Goal: Transaction & Acquisition: Purchase product/service

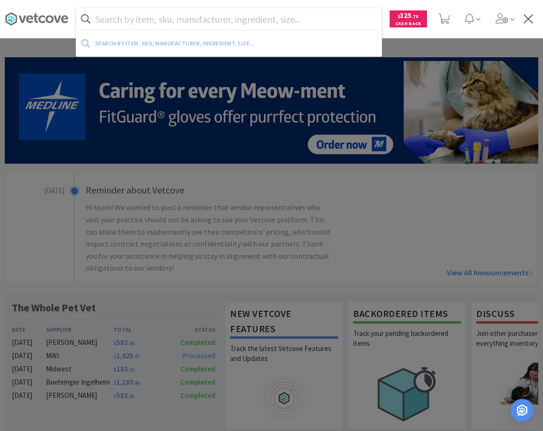
click at [266, 22] on input "text" at bounding box center [228, 19] width 305 height 22
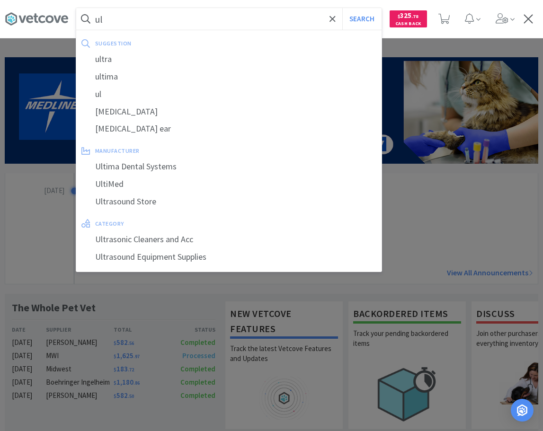
type input "u"
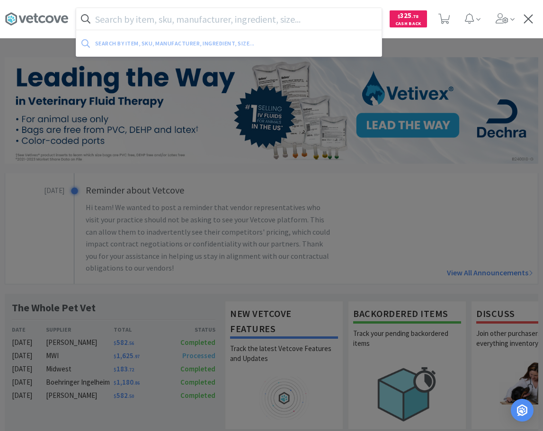
type input "i"
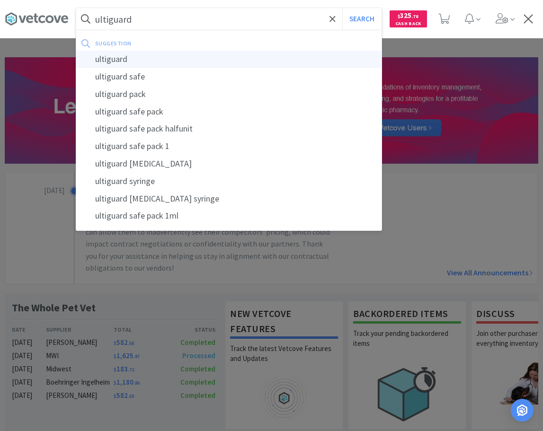
type input "ultiguard"
click at [194, 58] on div "ultiguard" at bounding box center [228, 60] width 305 height 18
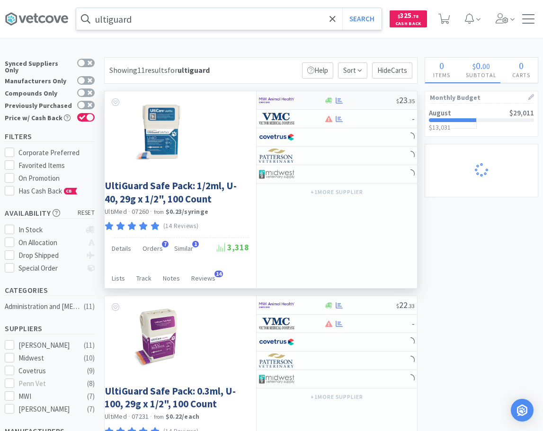
click at [363, 98] on div at bounding box center [360, 100] width 72 height 7
select select "1"
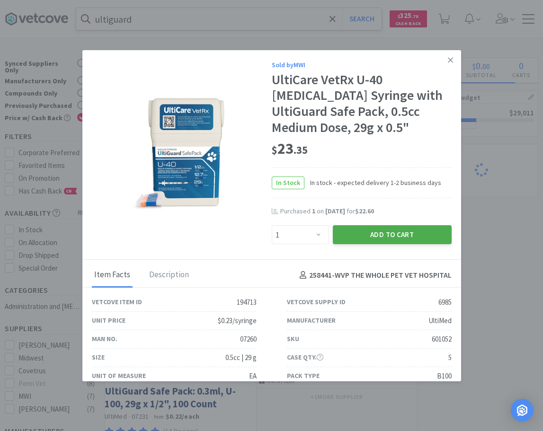
click at [367, 231] on button "Add to Cart" at bounding box center [392, 234] width 119 height 19
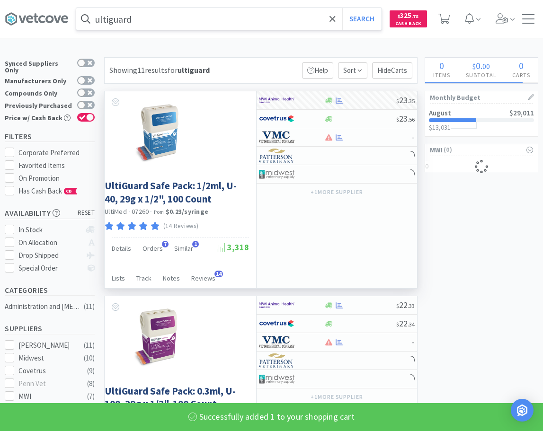
select select "1"
click at [218, 23] on input "ultiguard" at bounding box center [228, 19] width 305 height 22
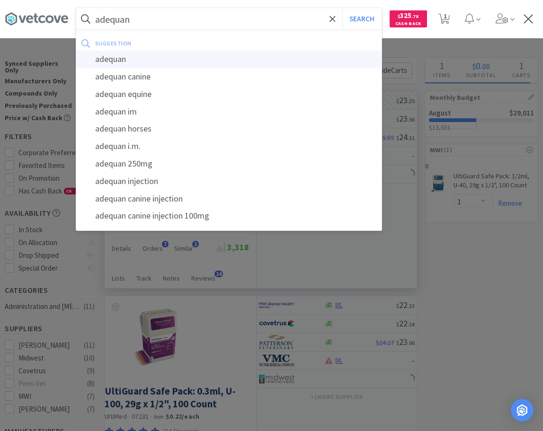
type input "adequan"
click at [149, 56] on div "adequan" at bounding box center [228, 60] width 305 height 18
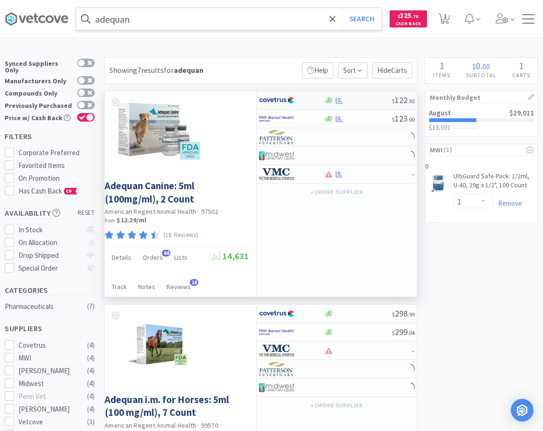
click at [355, 98] on div at bounding box center [358, 100] width 68 height 7
select select "1"
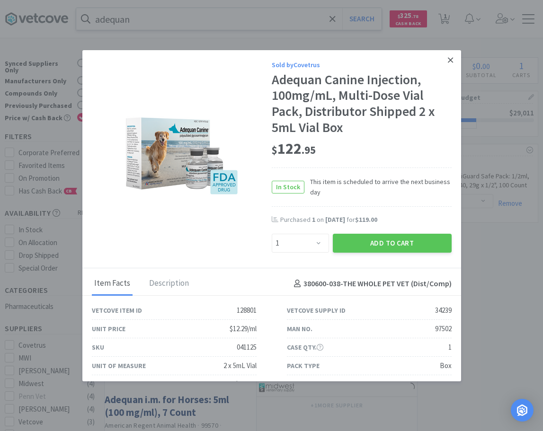
click at [448, 60] on link at bounding box center [450, 60] width 17 height 20
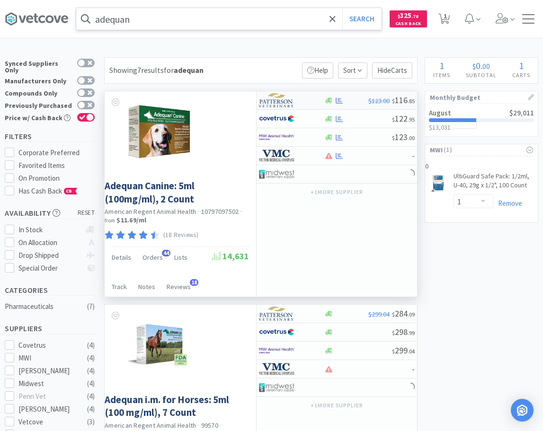
click at [286, 102] on img at bounding box center [276, 100] width 35 height 14
select select "1"
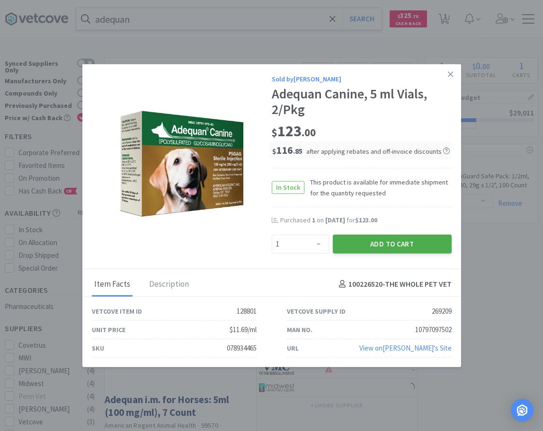
click at [391, 240] on button "Add to Cart" at bounding box center [392, 243] width 119 height 19
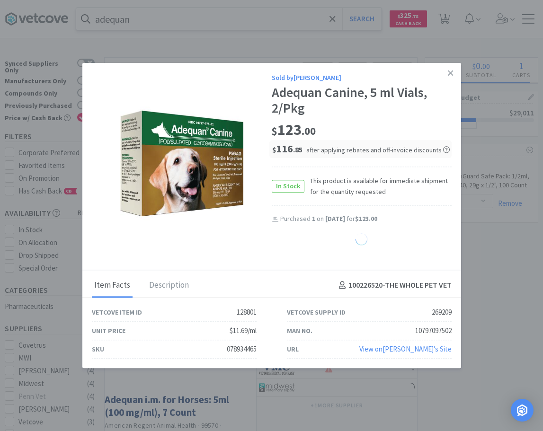
select select "1"
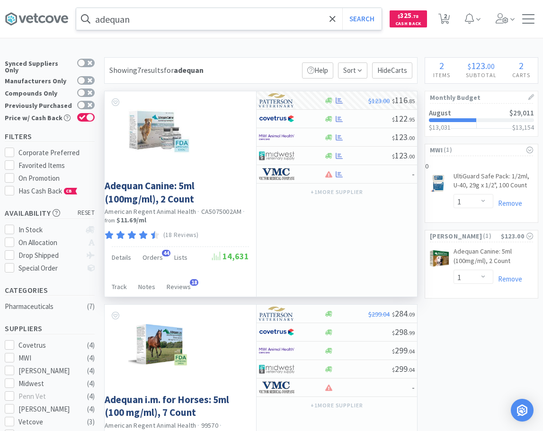
click at [161, 11] on input "adequan" at bounding box center [228, 19] width 305 height 22
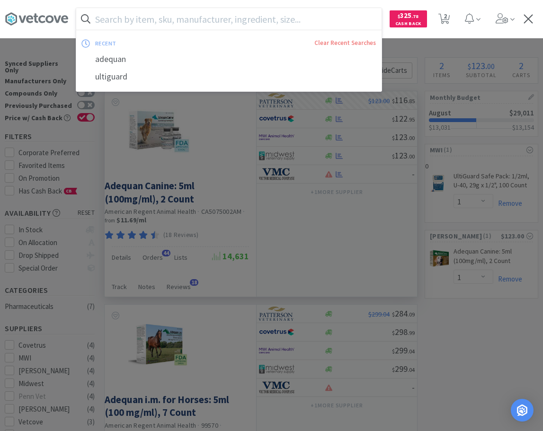
click at [148, 17] on input "text" at bounding box center [228, 19] width 305 height 22
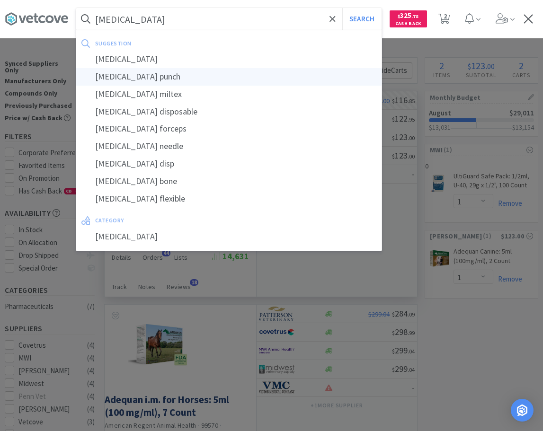
click at [158, 79] on div "[MEDICAL_DATA] punch" at bounding box center [228, 77] width 305 height 18
type input "[MEDICAL_DATA] punch"
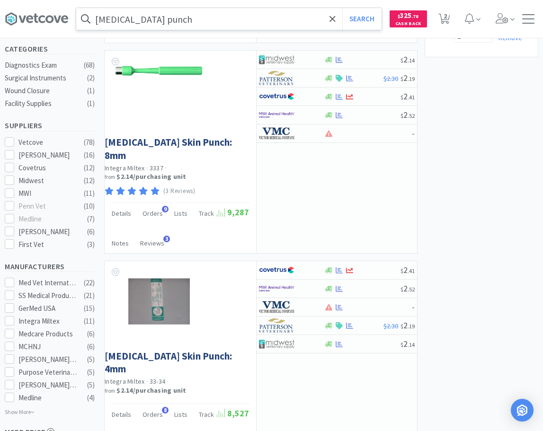
scroll to position [290, 0]
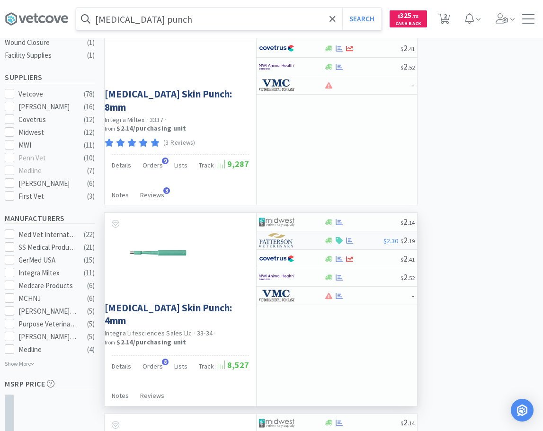
click at [354, 244] on div at bounding box center [348, 240] width 9 height 7
select select "1"
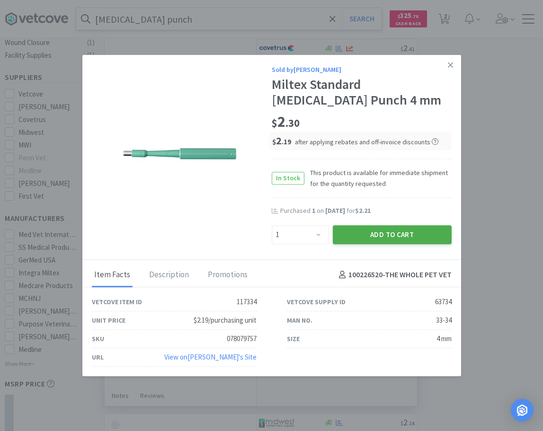
click at [390, 236] on button "Add to Cart" at bounding box center [392, 234] width 119 height 19
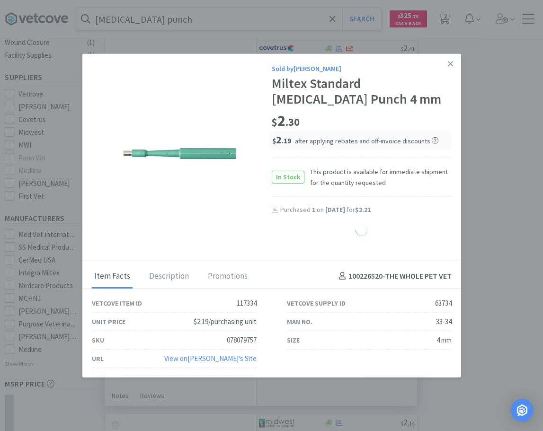
select select "1"
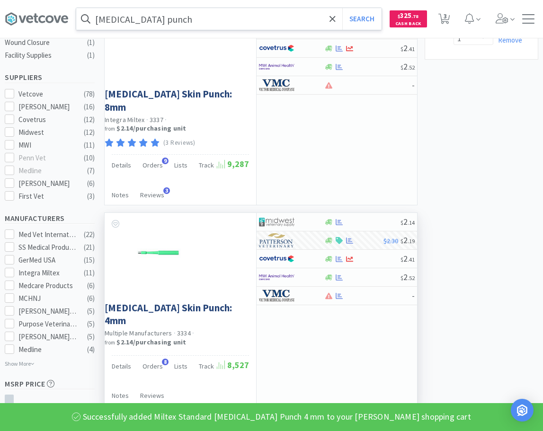
click at [186, 16] on input "[MEDICAL_DATA] punch" at bounding box center [228, 19] width 305 height 22
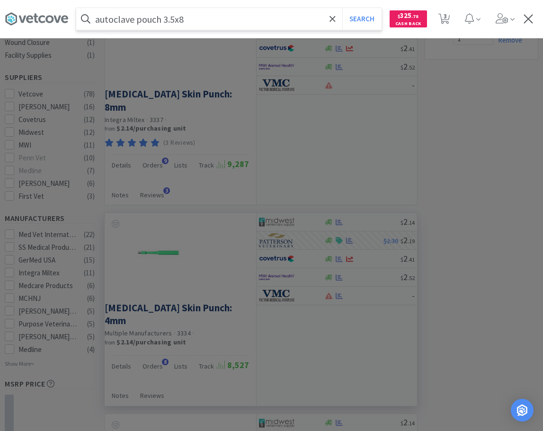
type input "autoclave pouch 3.5x8"
click at [342, 8] on button "Search" at bounding box center [361, 19] width 39 height 22
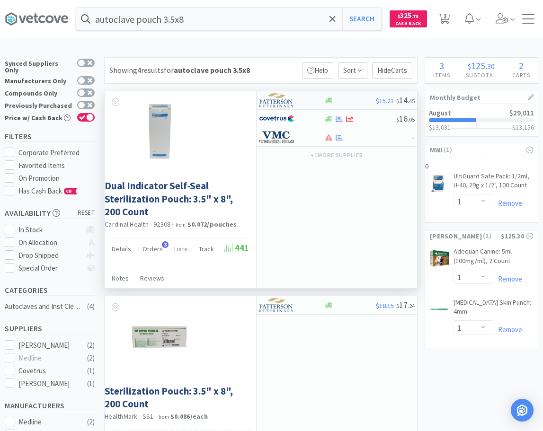
click at [281, 102] on img at bounding box center [276, 100] width 35 height 14
select select "1"
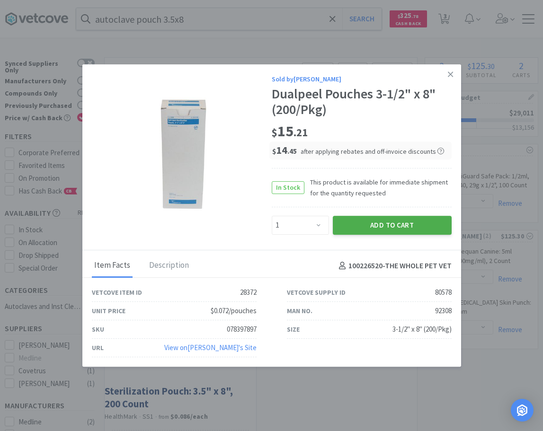
click at [380, 226] on button "Add to Cart" at bounding box center [392, 225] width 119 height 19
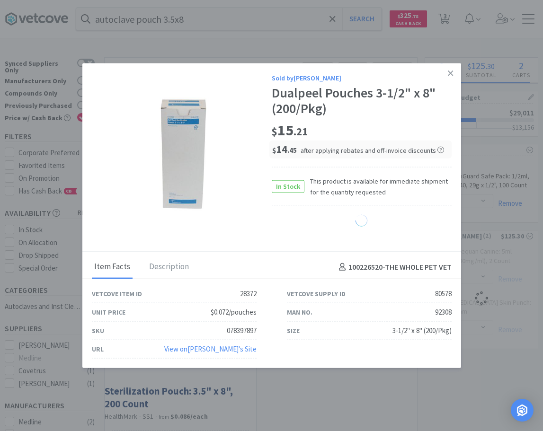
select select "1"
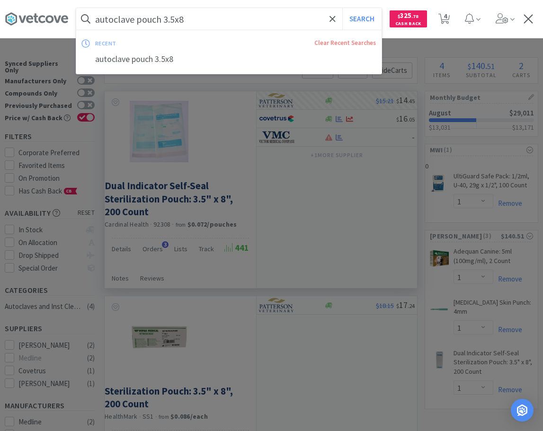
click at [211, 22] on input "autoclave pouch 3.5x8" at bounding box center [228, 19] width 305 height 22
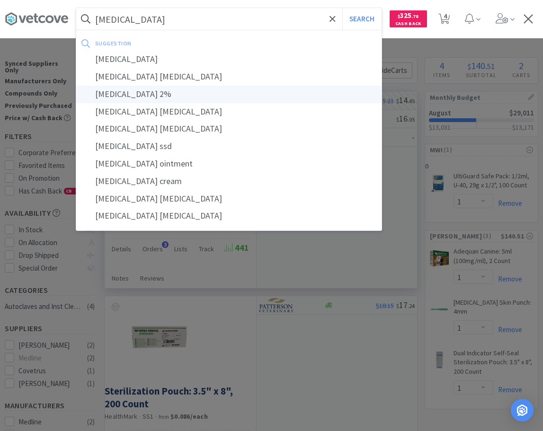
click at [191, 91] on div "[MEDICAL_DATA] 2%" at bounding box center [228, 95] width 305 height 18
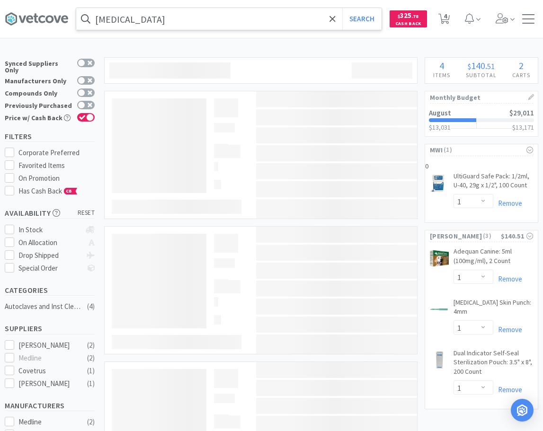
type input "[MEDICAL_DATA] 2%"
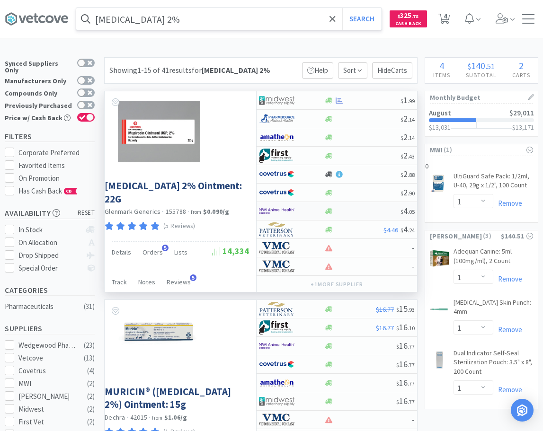
click at [353, 209] on div at bounding box center [362, 211] width 77 height 7
select select "1"
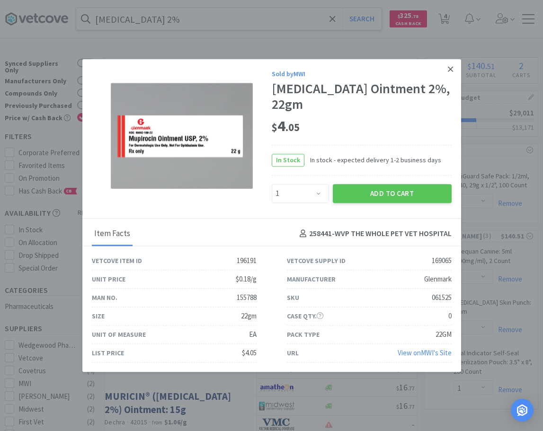
click at [453, 71] on icon at bounding box center [450, 68] width 5 height 5
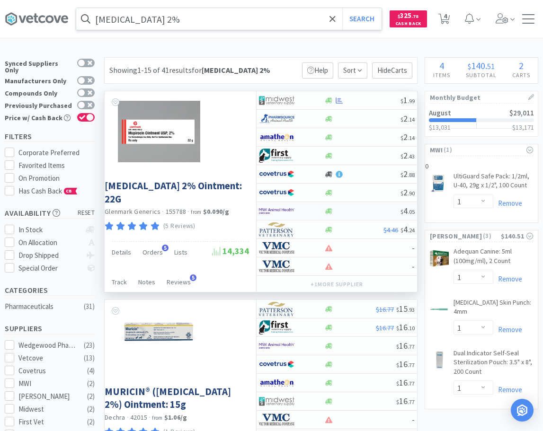
click at [374, 213] on div at bounding box center [362, 211] width 77 height 7
select select "1"
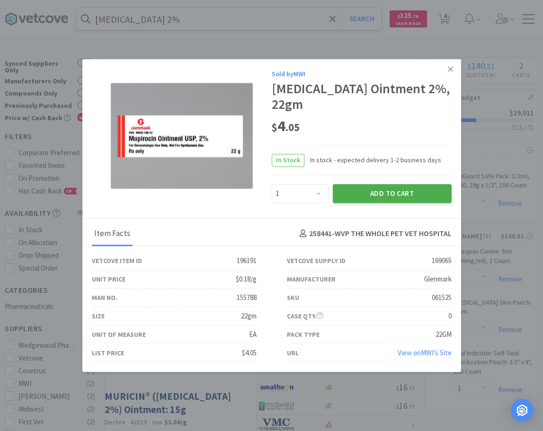
click at [401, 184] on button "Add to Cart" at bounding box center [392, 193] width 119 height 19
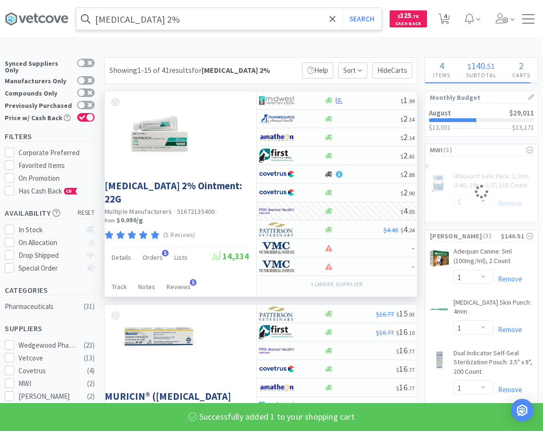
click at [204, 17] on input "[MEDICAL_DATA] 2%" at bounding box center [228, 19] width 305 height 22
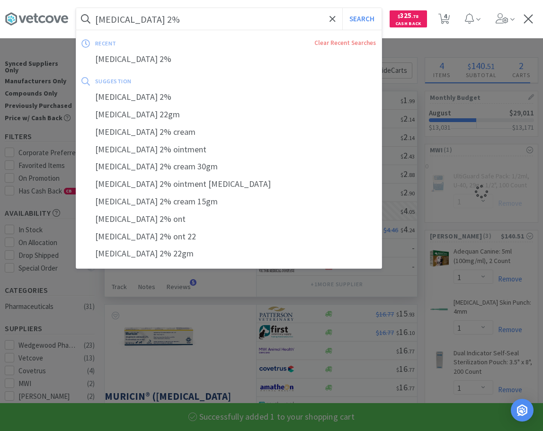
select select "1"
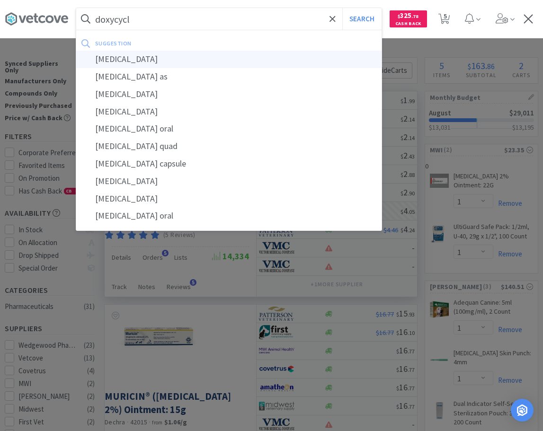
click at [179, 57] on div "[MEDICAL_DATA]" at bounding box center [228, 60] width 305 height 18
type input "[MEDICAL_DATA]"
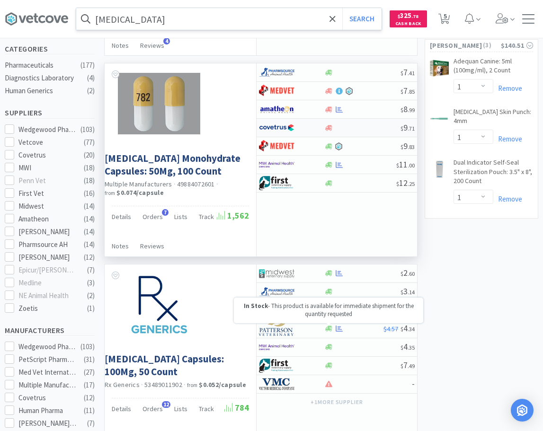
scroll to position [386, 0]
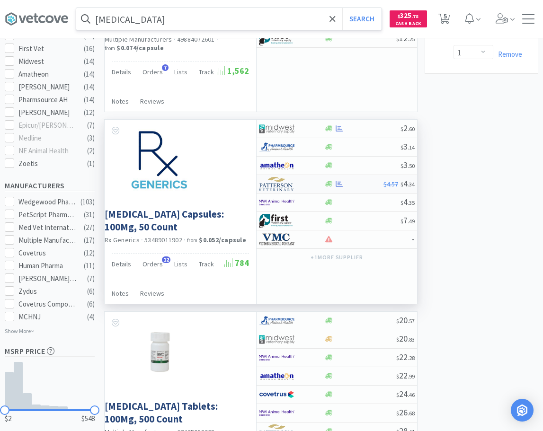
click at [349, 185] on div at bounding box center [354, 183] width 60 height 7
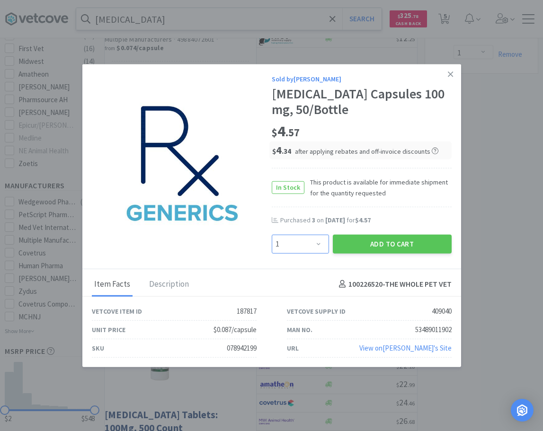
click at [272, 234] on select "Enter Quantity 1 2 3 4 5 6 7 8 9 10 11 12 13 14 15 16 17 18 19 20 Enter Quantity" at bounding box center [300, 243] width 57 height 19
select select "2"
click option "2" at bounding box center [0, 0] width 0 height 0
click at [366, 244] on button "Add to Cart" at bounding box center [392, 243] width 119 height 19
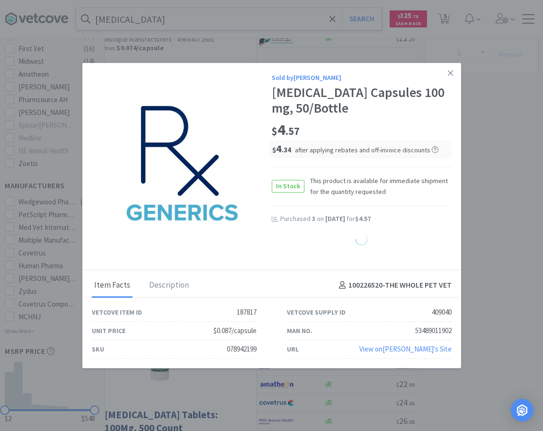
select select "2"
select select "1"
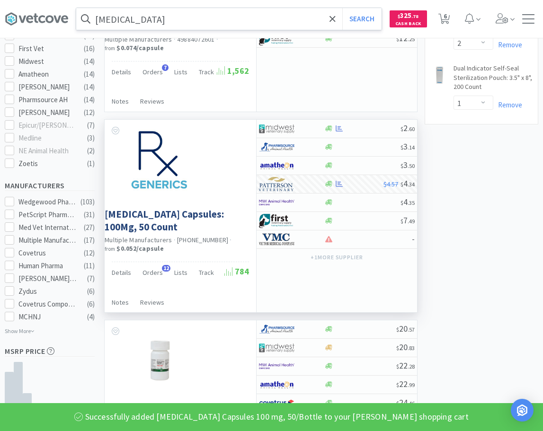
click at [165, 16] on input "[MEDICAL_DATA]" at bounding box center [228, 19] width 305 height 22
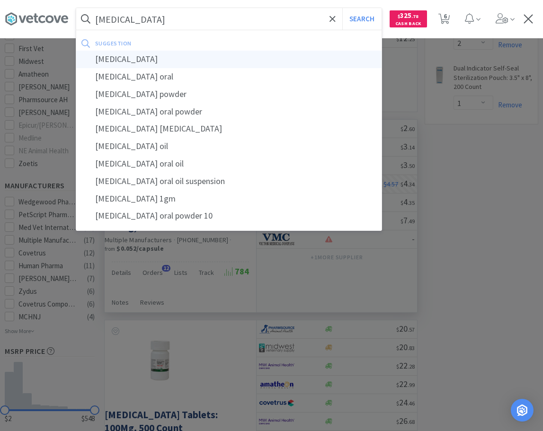
type input "[MEDICAL_DATA]"
click at [122, 57] on div "[MEDICAL_DATA]" at bounding box center [228, 60] width 305 height 18
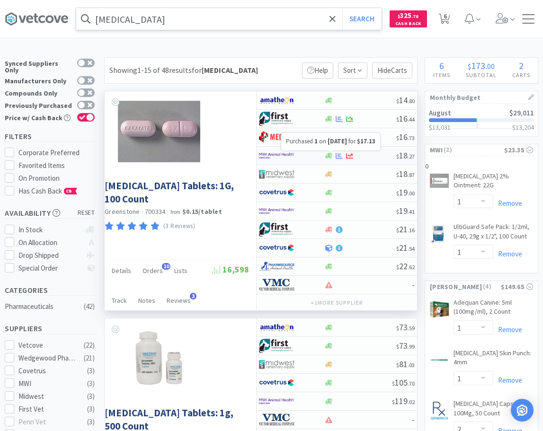
click at [341, 158] on icon at bounding box center [338, 155] width 7 height 7
select select "1"
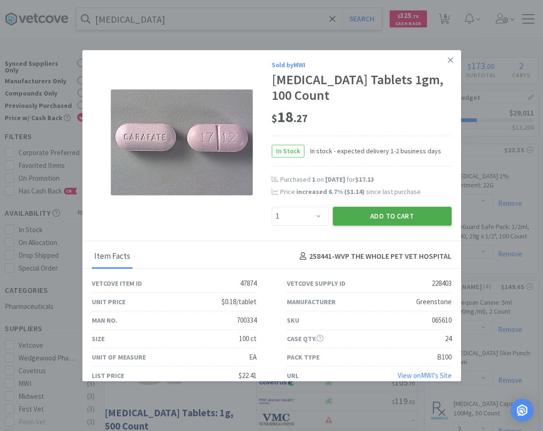
click at [357, 219] on button "Add to Cart" at bounding box center [392, 216] width 119 height 19
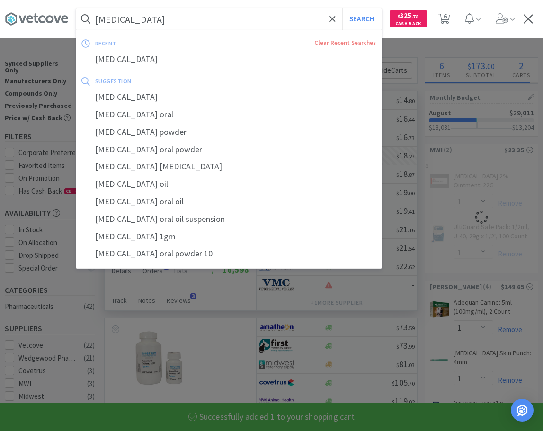
click at [202, 14] on input "[MEDICAL_DATA]" at bounding box center [228, 19] width 305 height 22
select select "1"
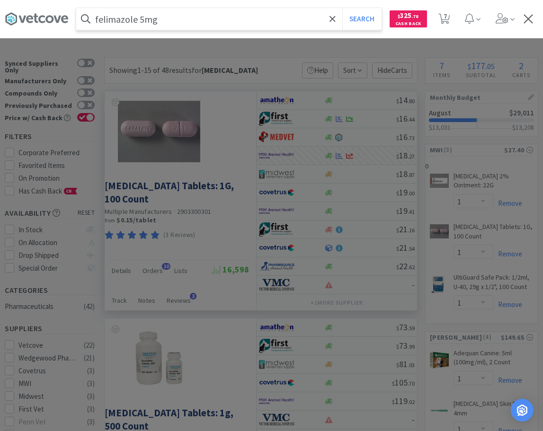
type input "felimazole 5mg"
click at [342, 8] on button "Search" at bounding box center [361, 19] width 39 height 22
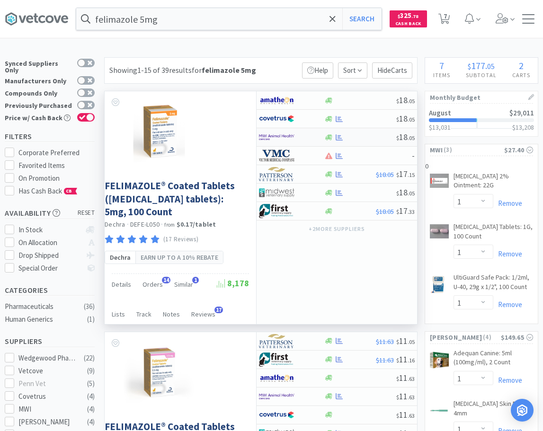
click at [359, 140] on div at bounding box center [360, 137] width 72 height 7
select select "1"
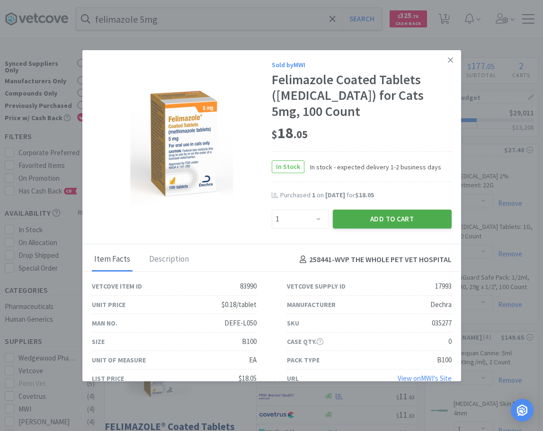
click at [365, 226] on button "Add to Cart" at bounding box center [392, 219] width 119 height 19
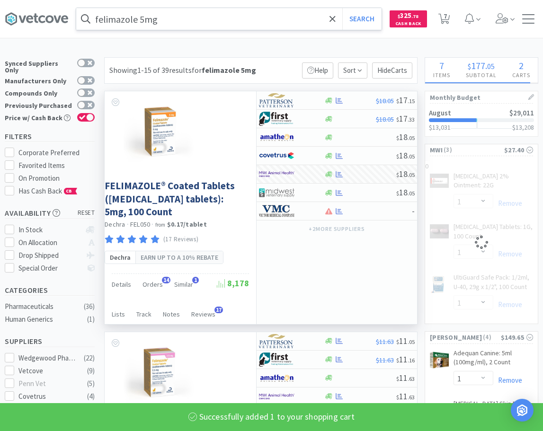
click at [208, 11] on input "felimazole 5mg" at bounding box center [228, 19] width 305 height 22
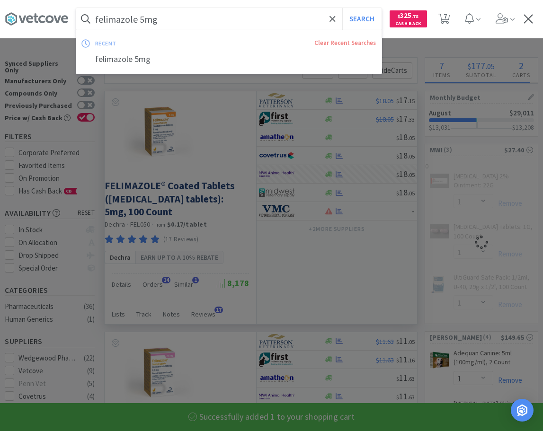
select select "1"
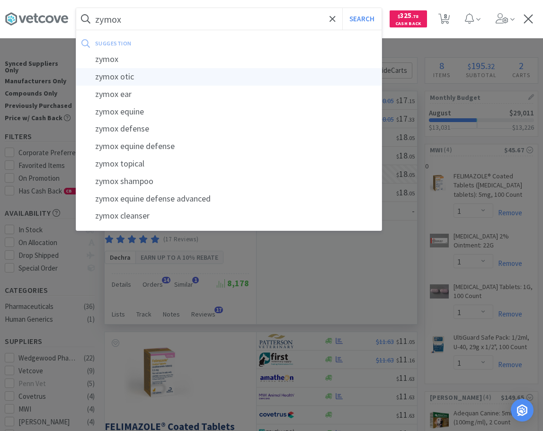
click at [145, 82] on div "zymox otic" at bounding box center [228, 77] width 305 height 18
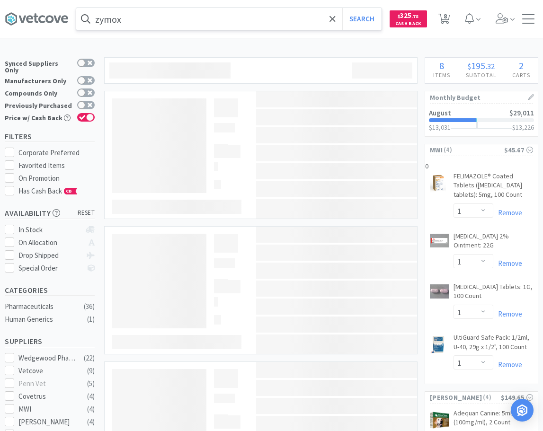
type input "zymox otic"
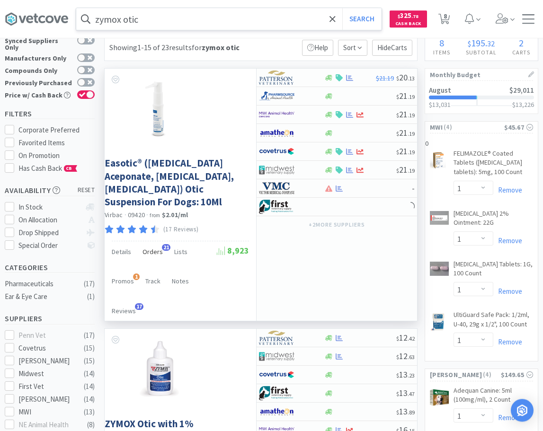
scroll to position [48, 0]
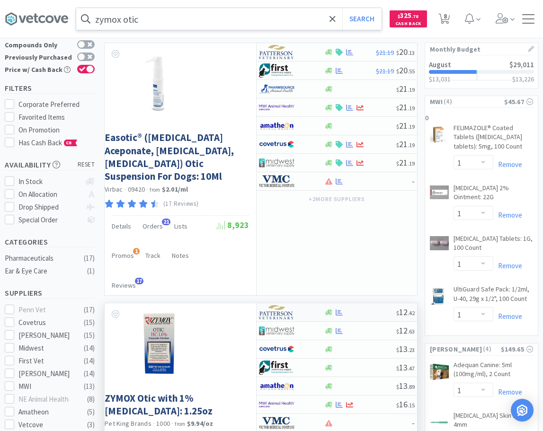
click at [357, 309] on div at bounding box center [360, 312] width 72 height 7
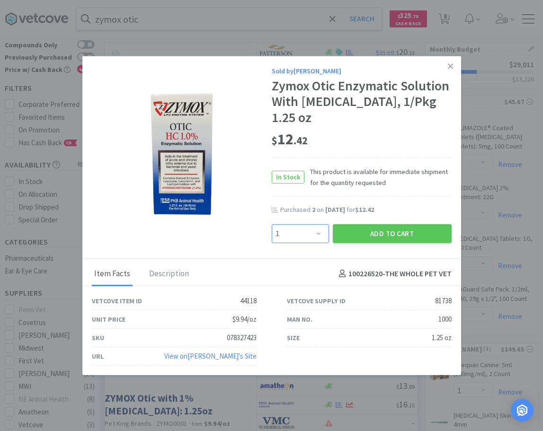
click at [272, 224] on select "Enter Quantity 1 2 3 4 5 6 7 8 9 10 11 12 13 14 15 16 17 18 19 20 Enter Quantity" at bounding box center [300, 233] width 57 height 19
select select "2"
click option "2" at bounding box center [0, 0] width 0 height 0
click at [393, 230] on button "Add to Cart" at bounding box center [392, 233] width 119 height 19
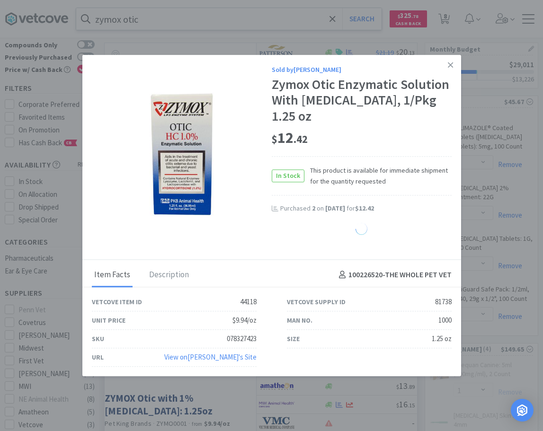
select select "2"
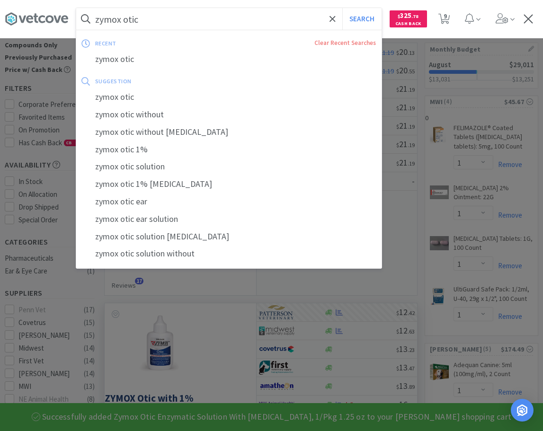
click at [180, 18] on input "zymox otic" at bounding box center [228, 19] width 305 height 22
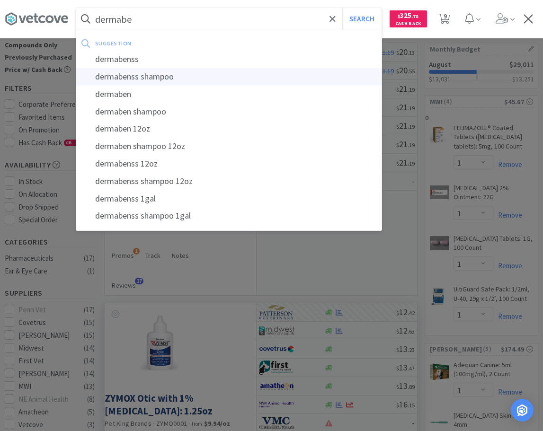
click at [187, 74] on div "dermabenss shampoo" at bounding box center [228, 77] width 305 height 18
type input "dermabenss shampoo"
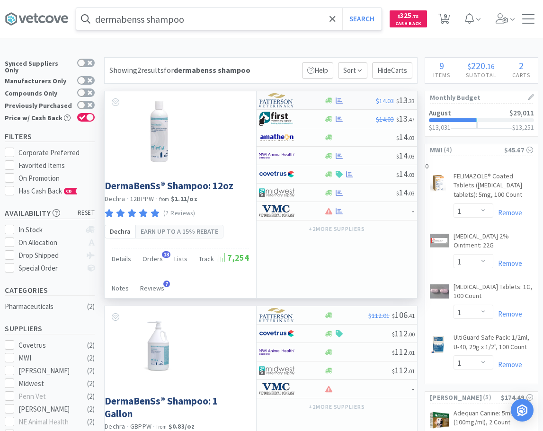
click at [354, 102] on div at bounding box center [350, 100] width 52 height 7
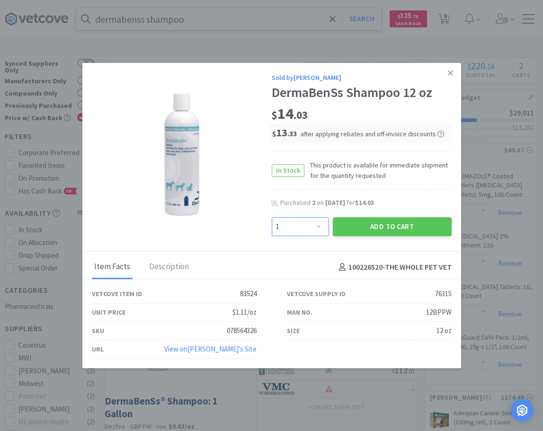
click at [272, 217] on select "Enter Quantity 1 2 3 4 5 6 7 8 9 10 11 12 13 14 15 16 17 18 19 20 Enter Quantity" at bounding box center [300, 226] width 57 height 19
click option "1" at bounding box center [0, 0] width 0 height 0
click at [272, 217] on select "Enter Quantity 1 2 3 4 5 6 7 8 9 10 11 12 13 14 15 16 17 18 19 20 Enter Quantity" at bounding box center [300, 226] width 57 height 19
select select "2"
click option "2" at bounding box center [0, 0] width 0 height 0
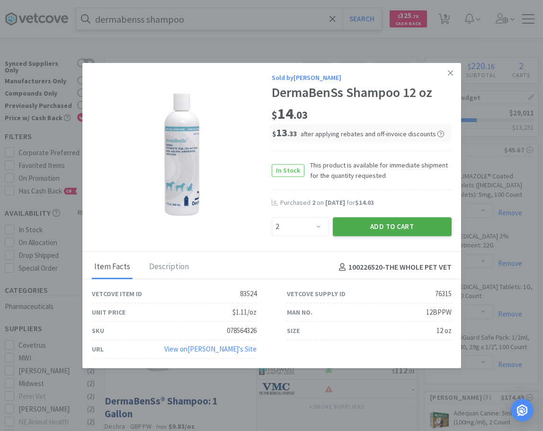
click at [378, 224] on button "Add to Cart" at bounding box center [392, 226] width 119 height 19
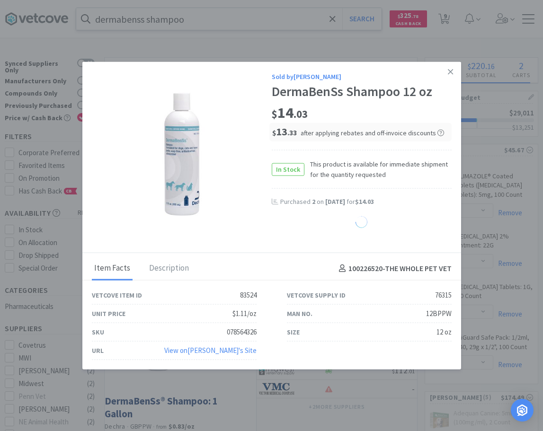
select select "2"
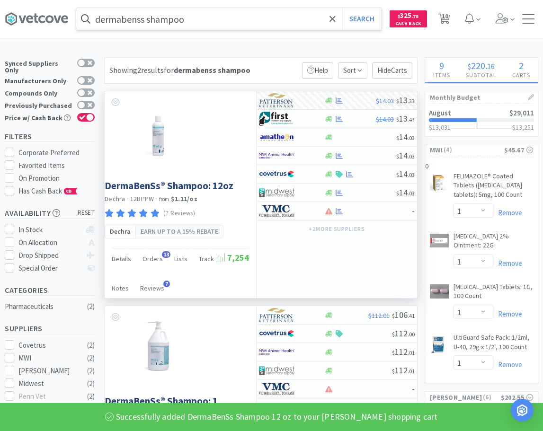
select select "2"
select select "1"
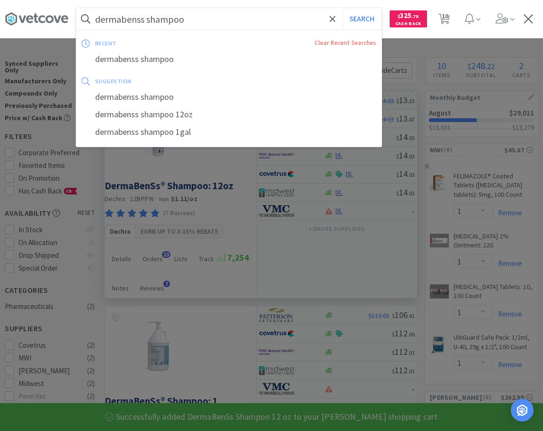
click at [202, 19] on input "dermabenss shampoo" at bounding box center [228, 19] width 305 height 22
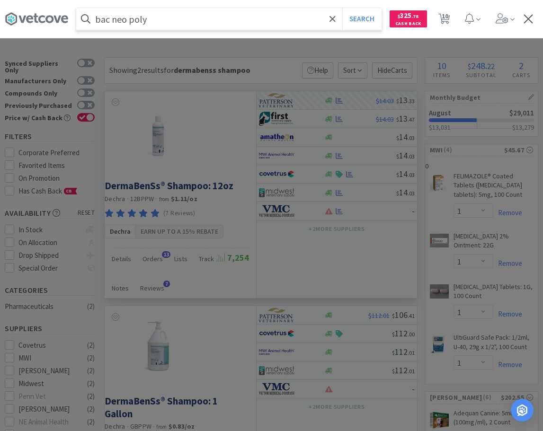
type input "bac neo poly"
click at [342, 8] on button "Search" at bounding box center [361, 19] width 39 height 22
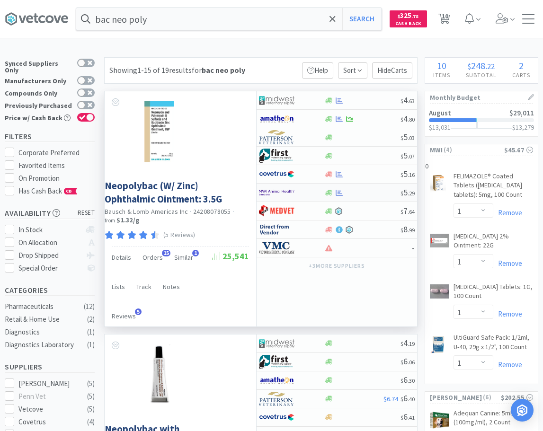
click at [345, 195] on div at bounding box center [362, 192] width 77 height 7
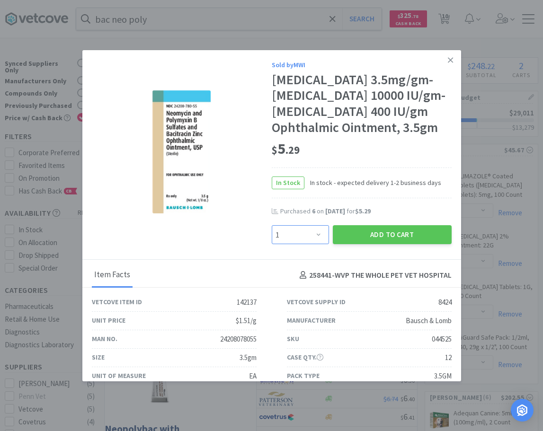
click at [272, 225] on select "Enter Quantity 1 2 3 4 5 6 7 8 9 10 11 12 13 14 15 16 17 18 19 20 Enter Quantity" at bounding box center [300, 234] width 57 height 19
select select "6"
click option "6" at bounding box center [0, 0] width 0 height 0
click at [366, 235] on button "Add to Cart" at bounding box center [392, 234] width 119 height 19
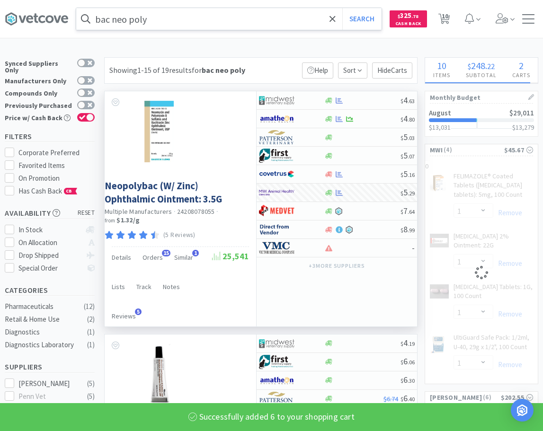
click at [296, 25] on input "bac neo poly" at bounding box center [228, 19] width 305 height 22
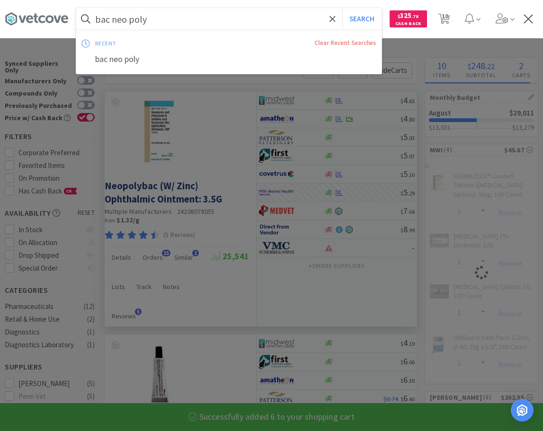
select select "6"
select select "1"
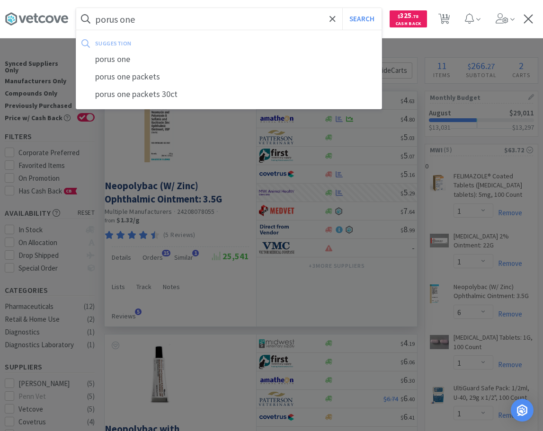
type input "porus one"
click at [342, 8] on button "Search" at bounding box center [361, 19] width 39 height 22
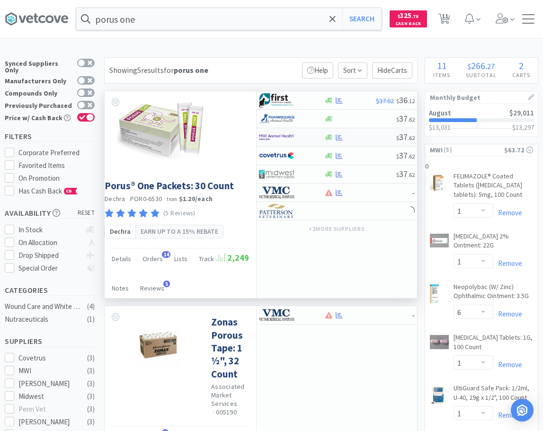
click at [365, 141] on div "$ 37 . 62" at bounding box center [336, 137] width 160 height 18
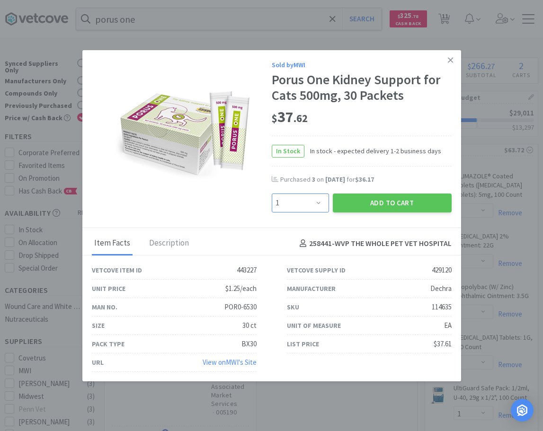
click at [272, 193] on select "Enter Quantity 1 2 3 4 5 6 7 8 9 10 11 12 13 14 15 16 17 18 19 20 Enter Quantity" at bounding box center [300, 202] width 57 height 19
select select "2"
click option "2" at bounding box center [0, 0] width 0 height 0
click at [387, 194] on button "Add to Cart" at bounding box center [392, 202] width 119 height 19
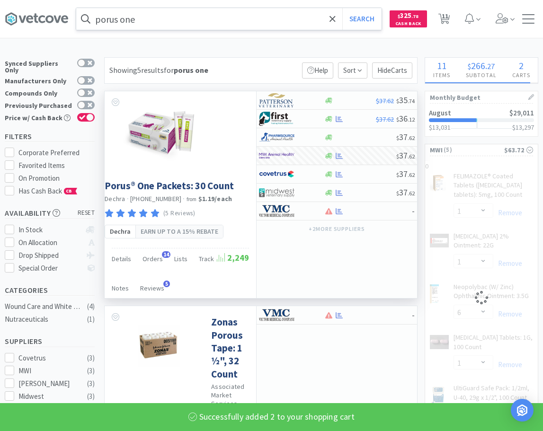
click at [192, 9] on input "porus one" at bounding box center [228, 19] width 305 height 22
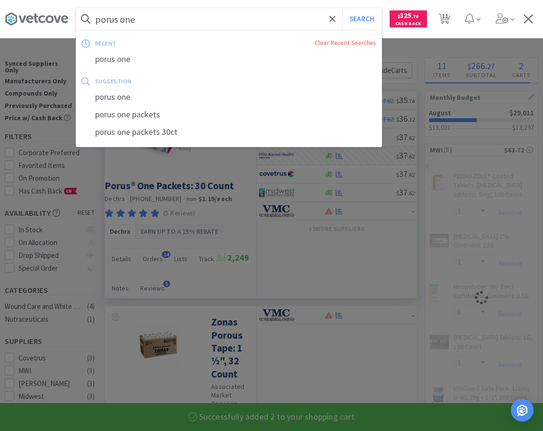
select select "2"
select select "1"
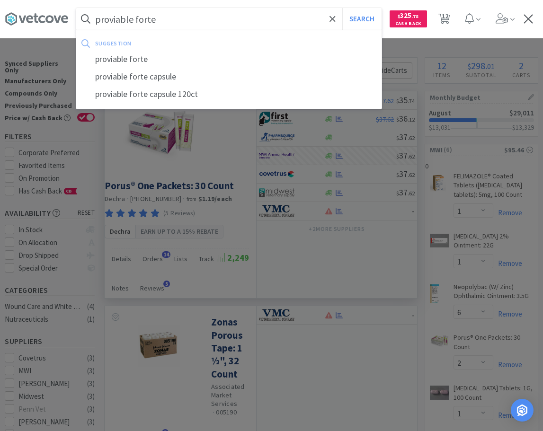
type input "proviable forte"
click at [342, 8] on button "Search" at bounding box center [361, 19] width 39 height 22
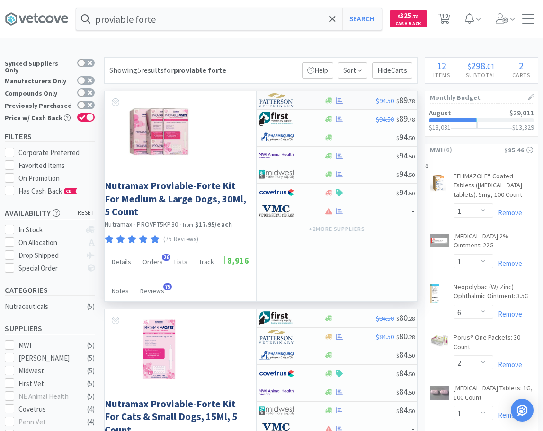
click at [357, 102] on div at bounding box center [350, 100] width 52 height 7
select select "1"
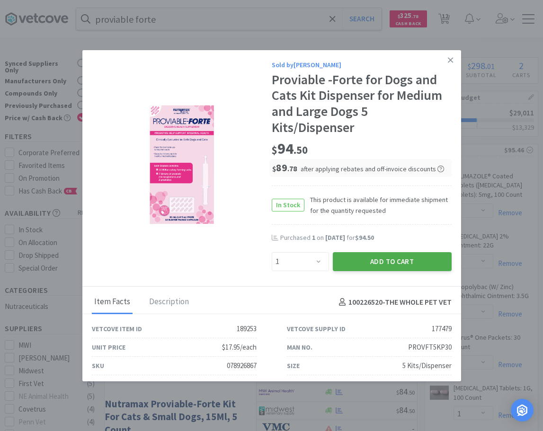
click at [389, 265] on button "Add to Cart" at bounding box center [392, 261] width 119 height 19
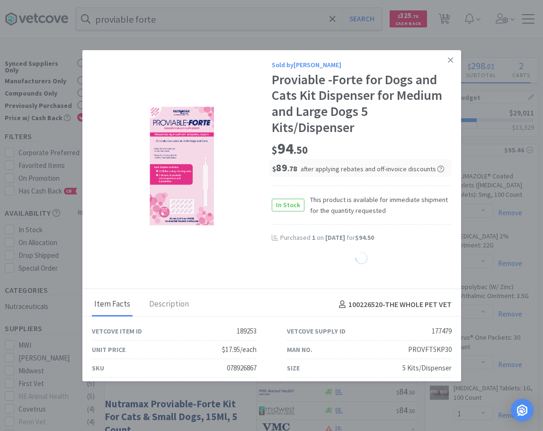
select select "2"
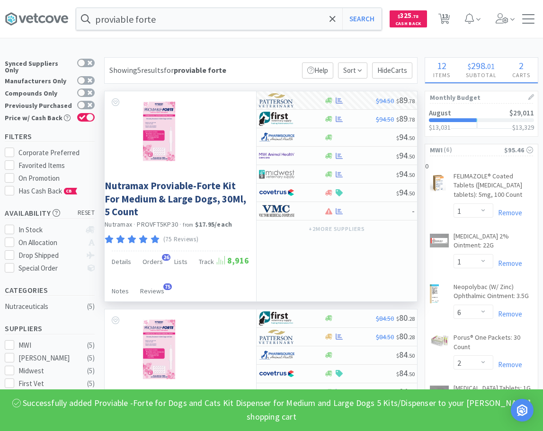
select select "1"
click at [211, 21] on input "proviable forte" at bounding box center [228, 19] width 305 height 22
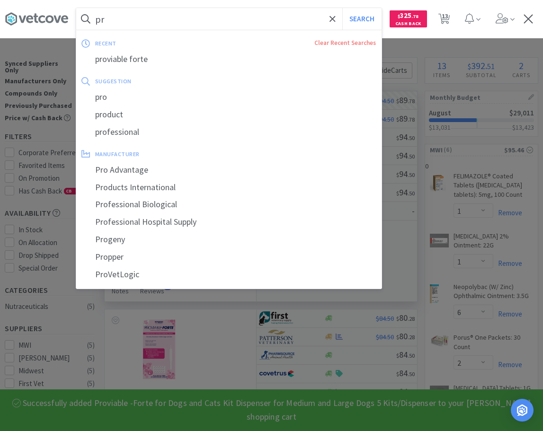
type input "p"
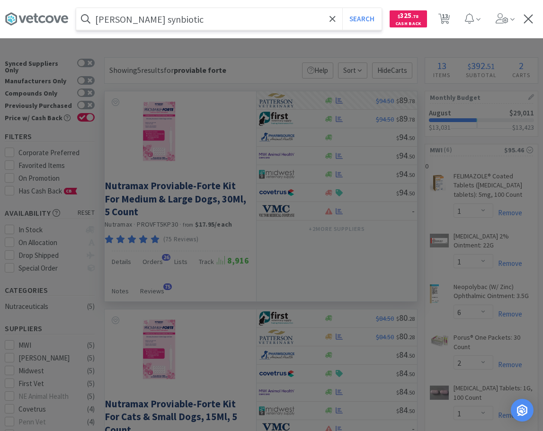
type input "[PERSON_NAME] synbiotic"
click at [342, 8] on button "Search" at bounding box center [361, 19] width 39 height 22
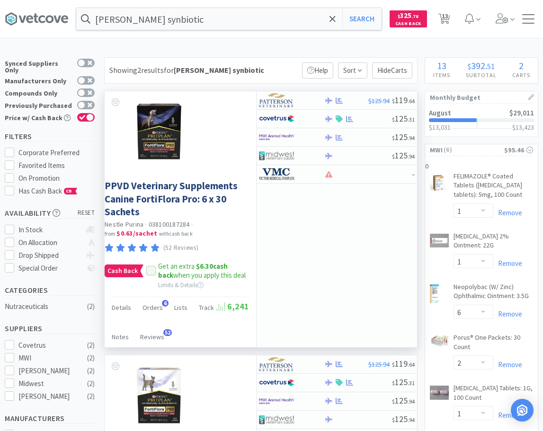
click at [151, 276] on div "Cash Back Get an extra $6.30 cash back when you apply this deal Limits & Details" at bounding box center [176, 271] width 142 height 18
click at [148, 275] on span at bounding box center [151, 271] width 7 height 9
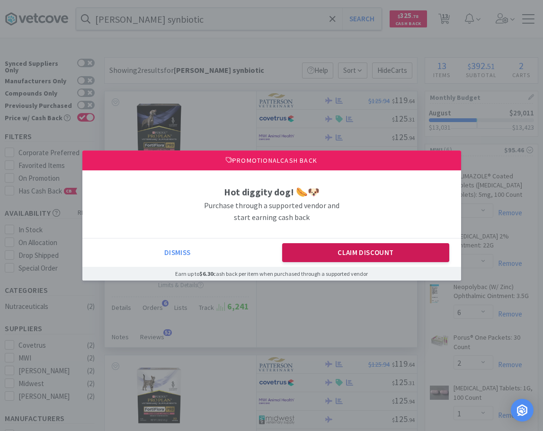
click at [362, 258] on button "Claim Discount" at bounding box center [365, 252] width 167 height 19
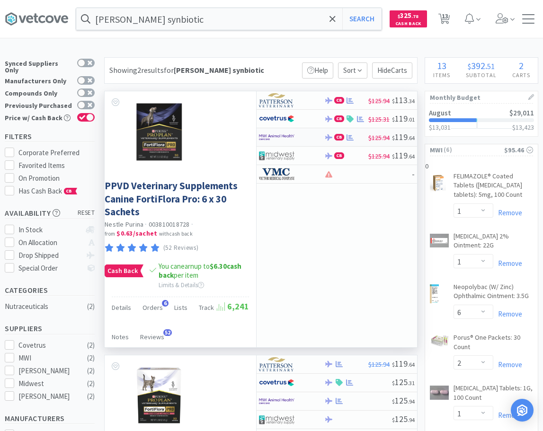
click at [299, 138] on div at bounding box center [285, 137] width 52 height 16
select select "1"
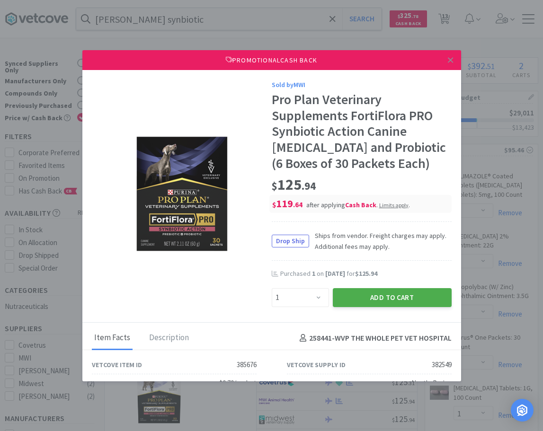
click at [388, 296] on button "Add to Cart" at bounding box center [392, 297] width 119 height 19
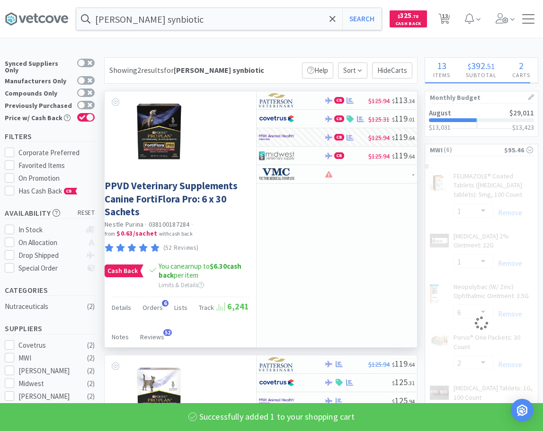
select select "1"
select select "2"
select select "1"
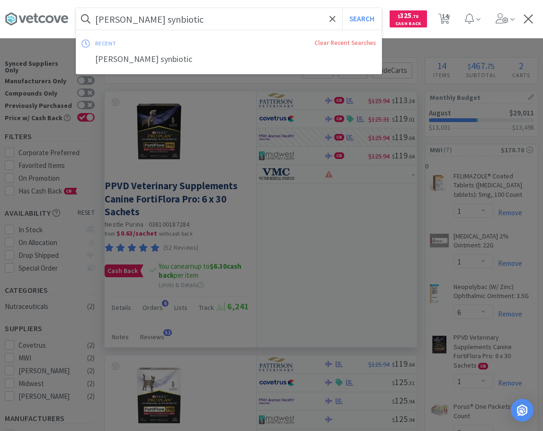
drag, startPoint x: 196, startPoint y: 20, endPoint x: 60, endPoint y: 5, distance: 136.6
click at [76, 8] on input "[PERSON_NAME] synbiotic" at bounding box center [228, 19] width 305 height 22
drag, startPoint x: 224, startPoint y: 21, endPoint x: -20, endPoint y: -6, distance: 245.5
click at [76, 8] on input "[PERSON_NAME] synbiotic" at bounding box center [228, 19] width 305 height 22
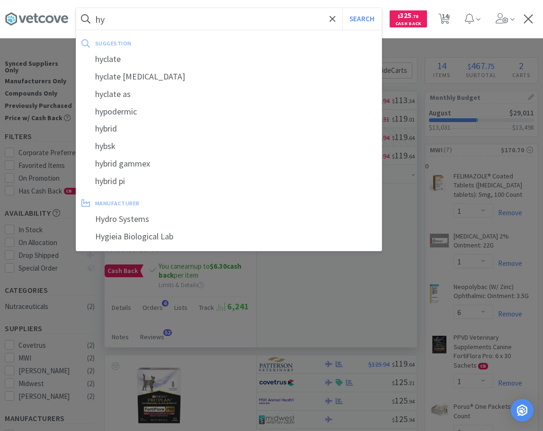
type input "h"
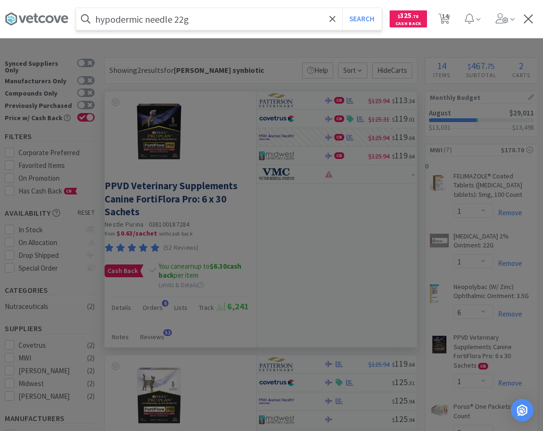
type input "hypodermic needle 22g"
click at [342, 8] on button "Search" at bounding box center [361, 19] width 39 height 22
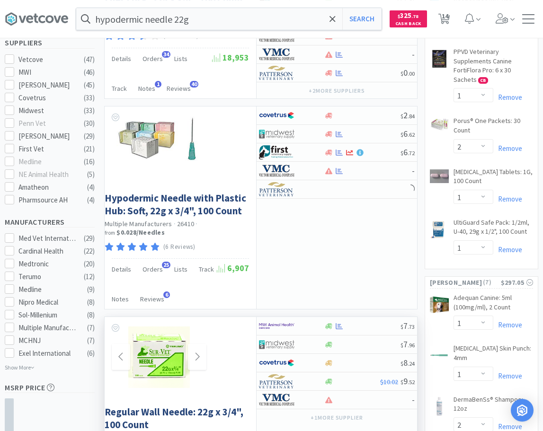
scroll to position [338, 0]
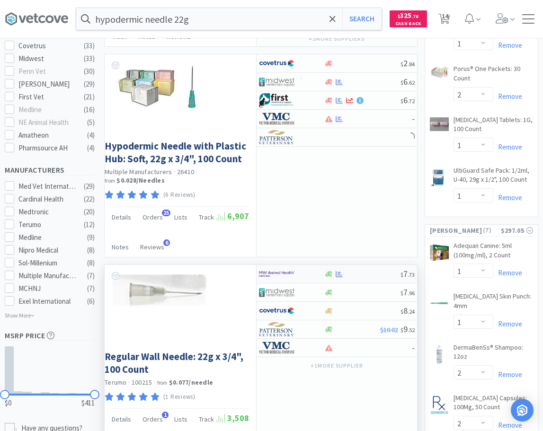
click at [354, 273] on div at bounding box center [362, 274] width 77 height 7
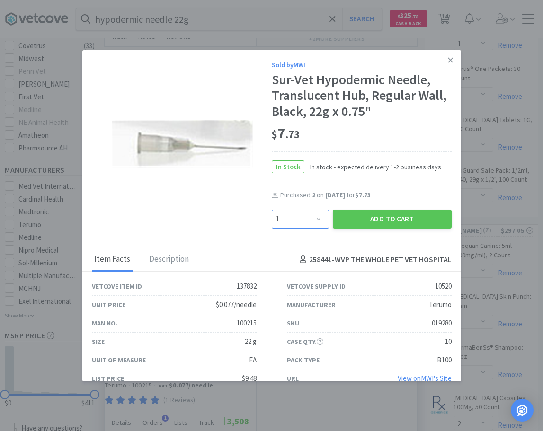
click at [272, 210] on select "Enter Quantity 1 2 3 4 5 6 7 8 9 10 11 12 13 14 15 16 17 18 19 20 Enter Quantity" at bounding box center [300, 219] width 57 height 19
select select "4"
click option "4" at bounding box center [0, 0] width 0 height 0
click at [400, 222] on button "Add to Cart" at bounding box center [392, 219] width 119 height 19
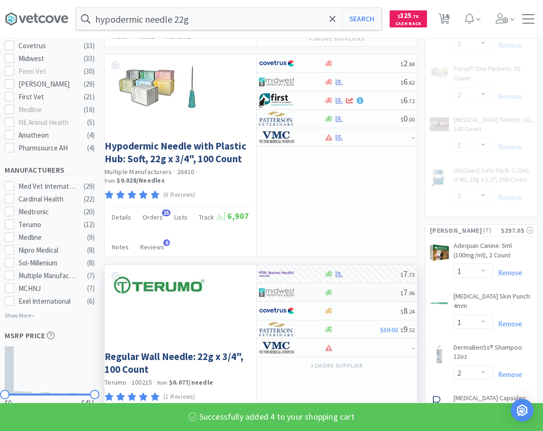
scroll to position [94, 0]
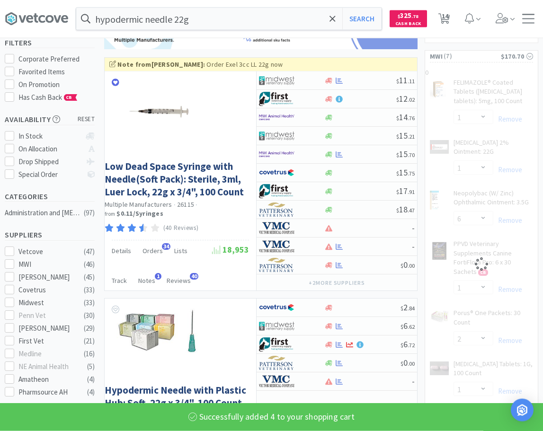
select select "1"
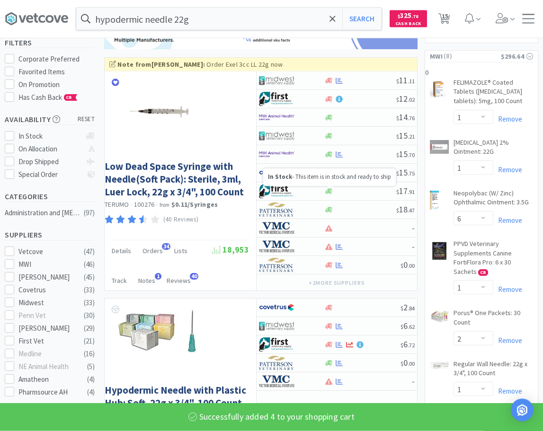
select select "4"
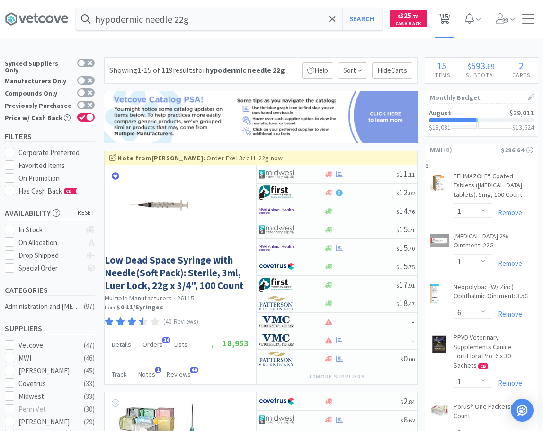
click at [440, 20] on icon at bounding box center [444, 19] width 12 height 10
select select "1"
select select "6"
select select "1"
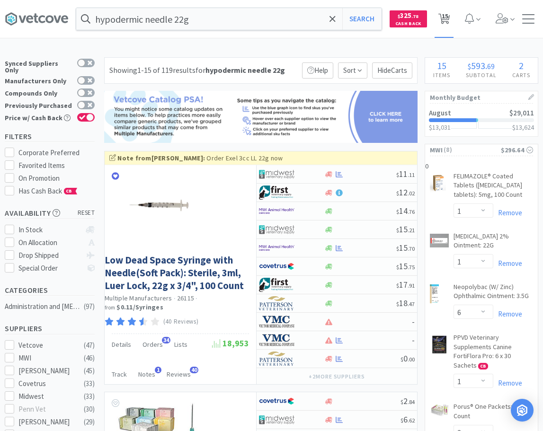
select select "2"
select select "4"
select select "1"
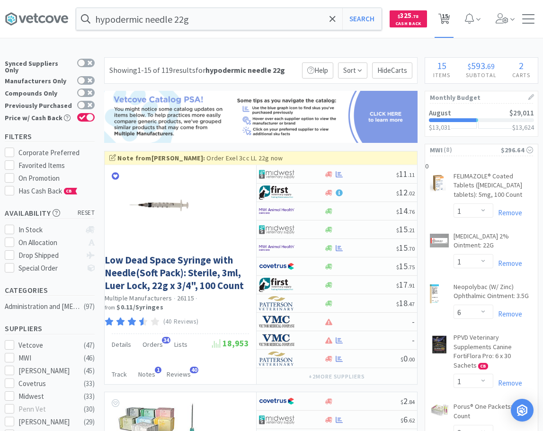
select select "1"
select select "2"
select select "1"
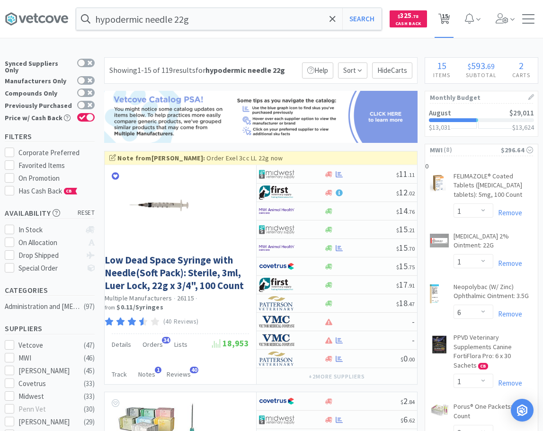
select select "2"
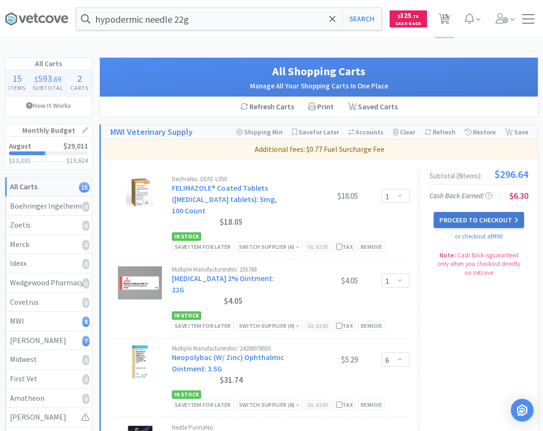
click at [471, 222] on button "Proceed to Checkout" at bounding box center [478, 220] width 90 height 16
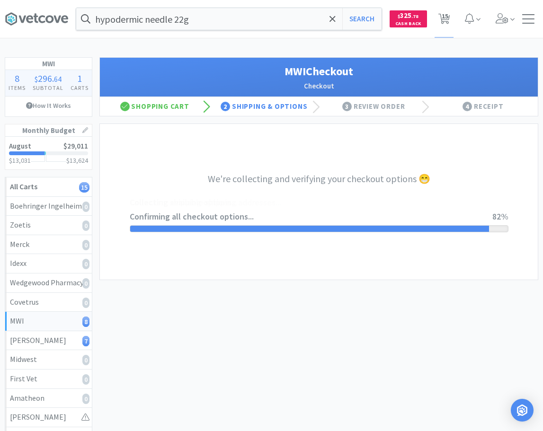
select select "STD_"
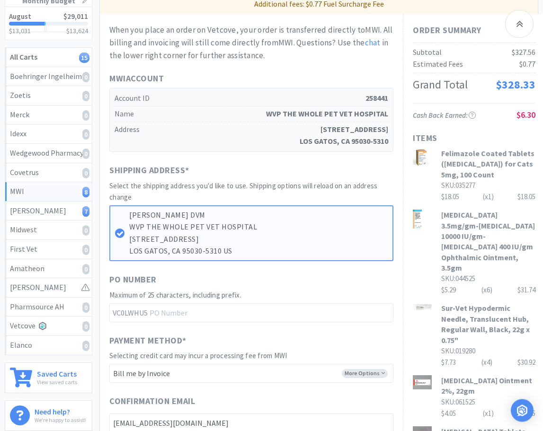
scroll to position [145, 0]
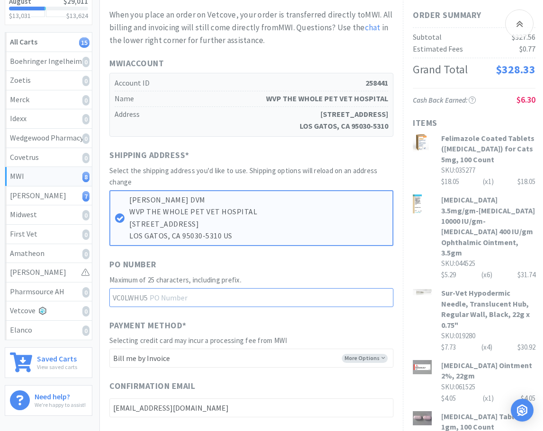
click at [229, 301] on input "text" at bounding box center [251, 297] width 284 height 19
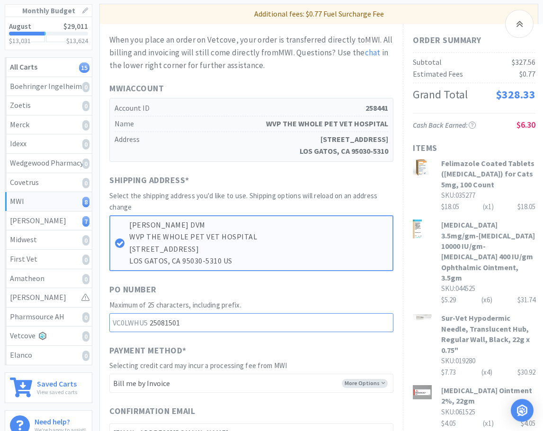
scroll to position [97, 0]
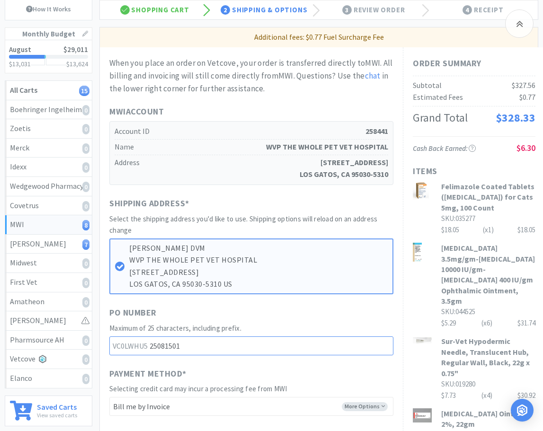
type input "25081501"
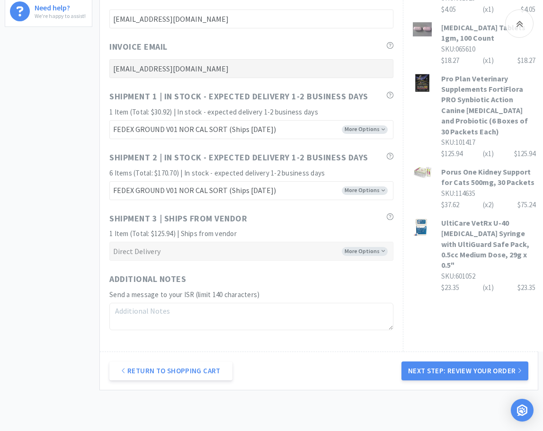
scroll to position [579, 0]
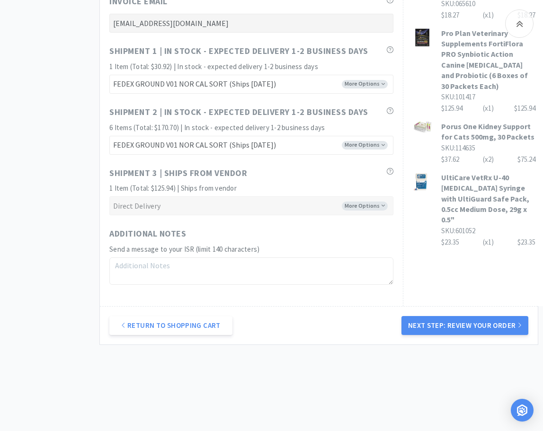
click at [256, 264] on textarea at bounding box center [251, 270] width 284 height 27
drag, startPoint x: 320, startPoint y: 264, endPoint x: 34, endPoint y: 266, distance: 286.7
click at [109, 266] on textarea "Please send invoice to [EMAIL_ADDRESS][DOMAIN_NAME]" at bounding box center [251, 270] width 284 height 27
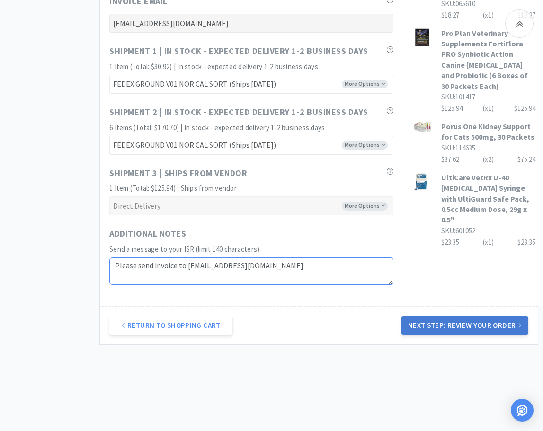
type textarea "Please send invoice to [EMAIL_ADDRESS][DOMAIN_NAME]"
click at [448, 325] on button "Next Step: Review Your Order" at bounding box center [464, 325] width 127 height 19
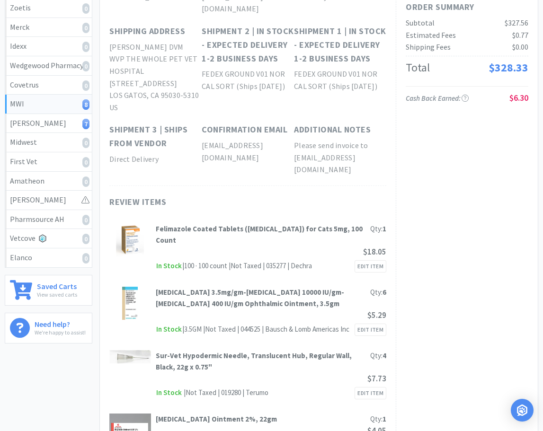
scroll to position [0, 0]
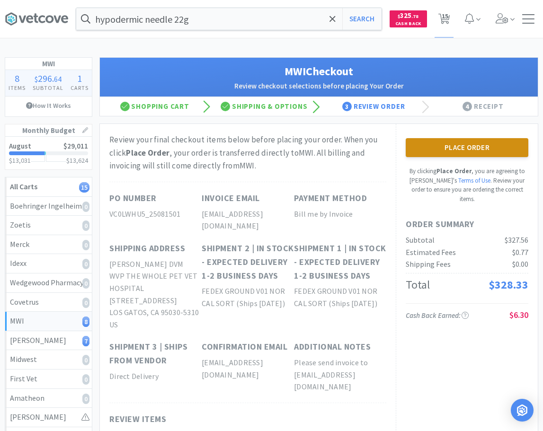
click at [455, 148] on button "Place Order" at bounding box center [466, 147] width 123 height 19
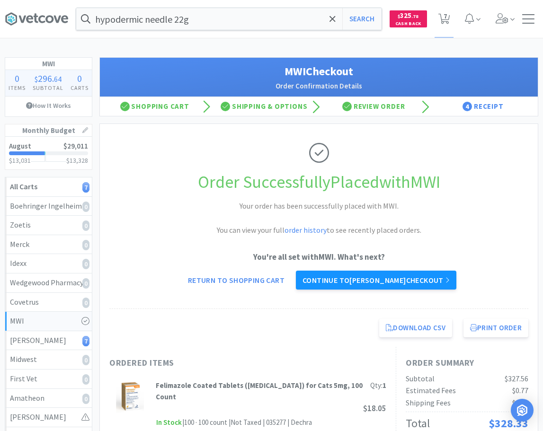
click at [330, 279] on link "Continue to [PERSON_NAME] checkout" at bounding box center [376, 280] width 160 height 19
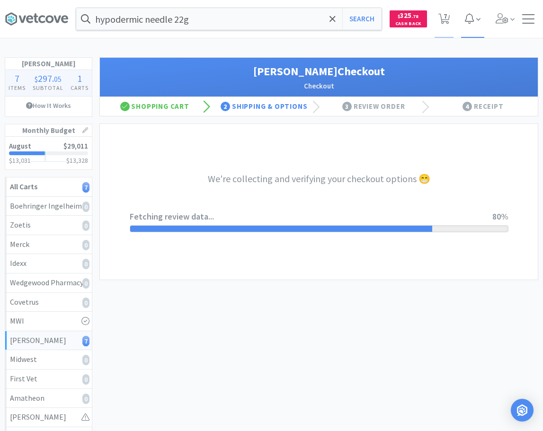
select select "1"
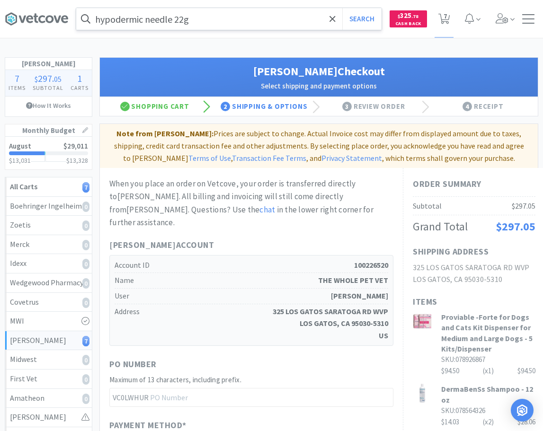
click at [276, 21] on input "hypodermic needle 22g" at bounding box center [228, 19] width 305 height 22
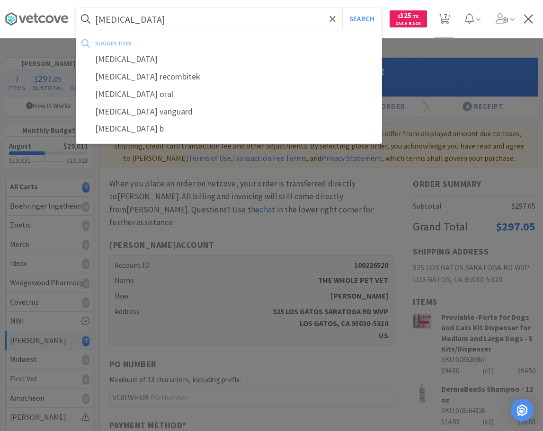
type input "[MEDICAL_DATA]"
click at [342, 8] on button "Search" at bounding box center [361, 19] width 39 height 22
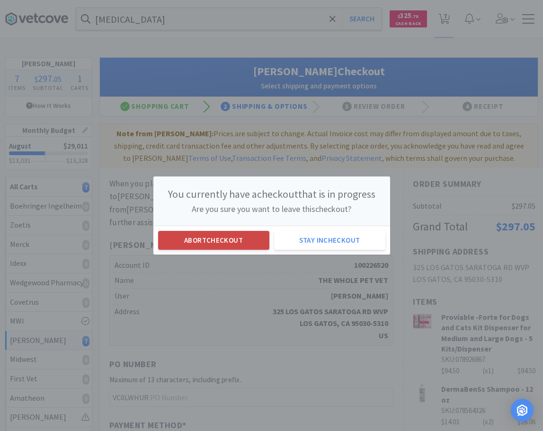
click at [246, 238] on button "Abort checkout" at bounding box center [213, 240] width 111 height 19
select select "1"
select select "2"
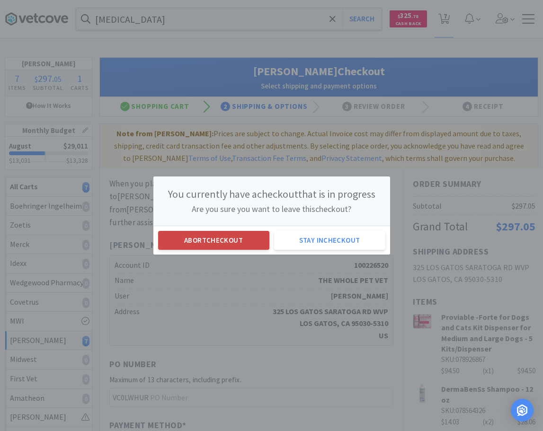
select select "1"
select select "2"
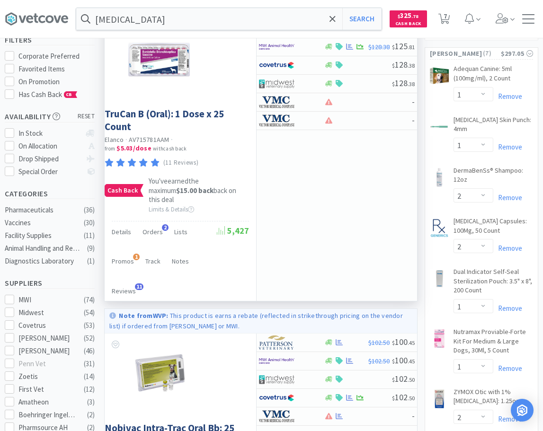
scroll to position [145, 0]
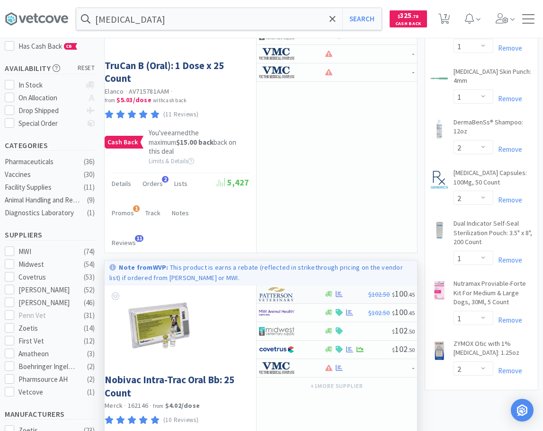
click at [293, 287] on img at bounding box center [276, 294] width 35 height 14
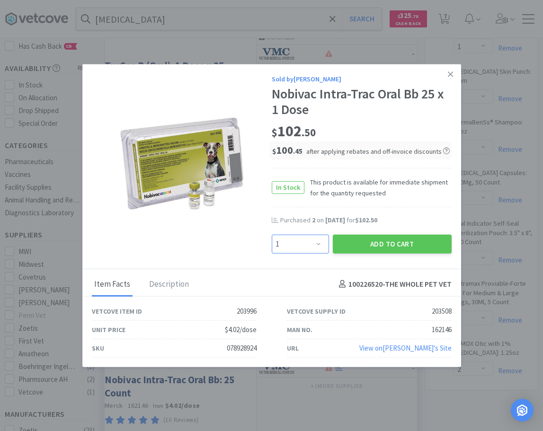
click at [272, 234] on select "Enter Quantity 1 2 3 4 5 6 7 8 9 10 11 12 13 14 15 16 17 18 19 20 Enter Quantity" at bounding box center [300, 243] width 57 height 19
select select "2"
click option "2" at bounding box center [0, 0] width 0 height 0
click at [385, 247] on button "Add to Cart" at bounding box center [392, 243] width 119 height 19
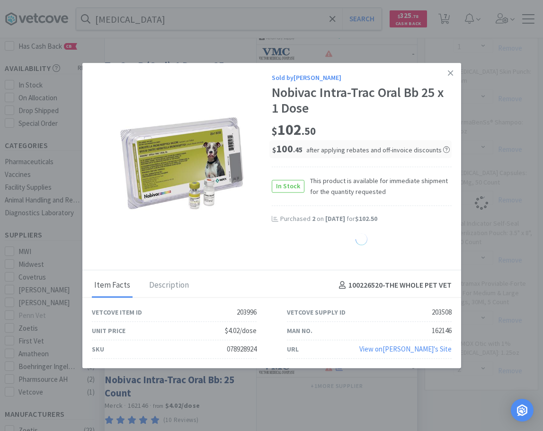
select select "2"
select select "1"
select select "2"
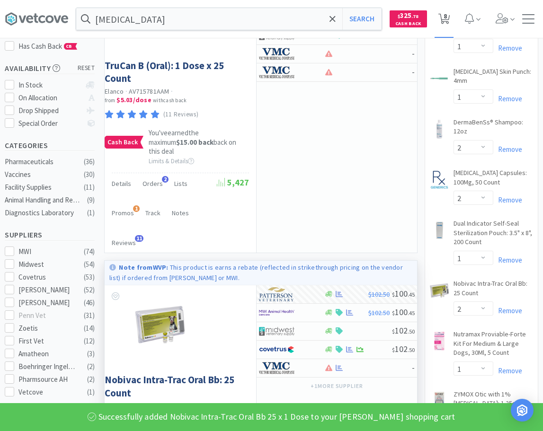
click at [442, 20] on icon at bounding box center [444, 19] width 12 height 10
select select "1"
select select "2"
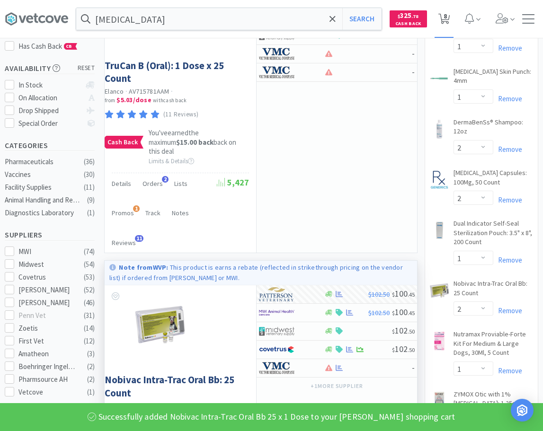
select select "1"
select select "2"
select select "1"
select select "2"
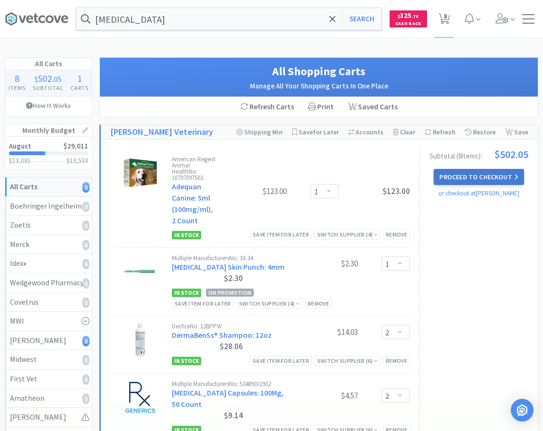
click at [466, 177] on button "Proceed to Checkout" at bounding box center [478, 177] width 90 height 16
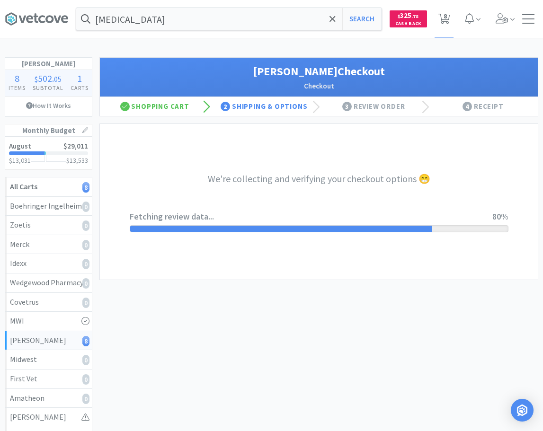
select select "1"
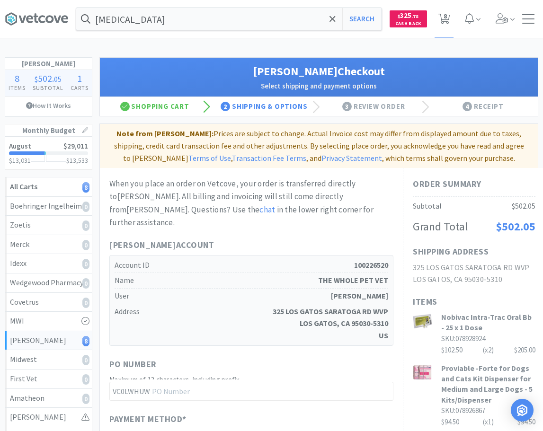
click at [152, 40] on div "[MEDICAL_DATA] Search Orders Shopping Discuss Discuss Deals Deals $ 325 . 78 Ca…" at bounding box center [271, 415] width 543 height 830
click at [152, 21] on input "[MEDICAL_DATA]" at bounding box center [228, 19] width 305 height 22
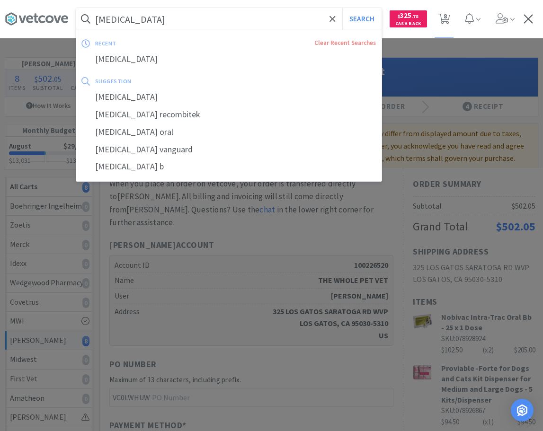
click at [342, 8] on button "Search" at bounding box center [361, 19] width 39 height 22
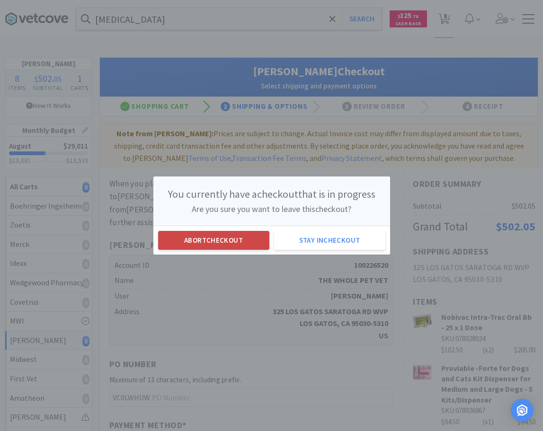
click at [257, 242] on button "Abort checkout" at bounding box center [213, 240] width 111 height 19
select select "1"
select select "2"
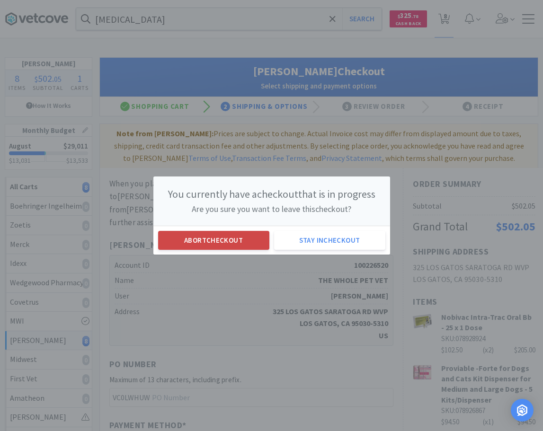
select select "1"
select select "2"
select select "1"
select select "2"
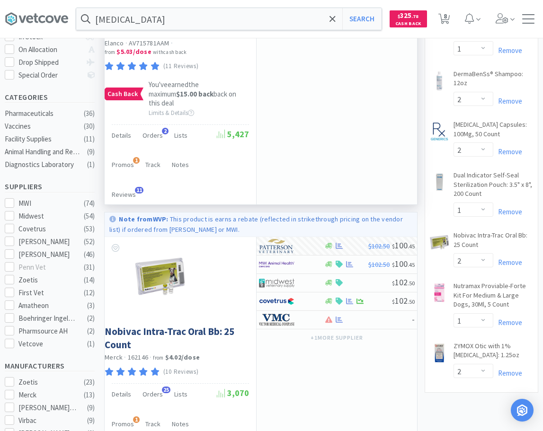
scroll to position [386, 0]
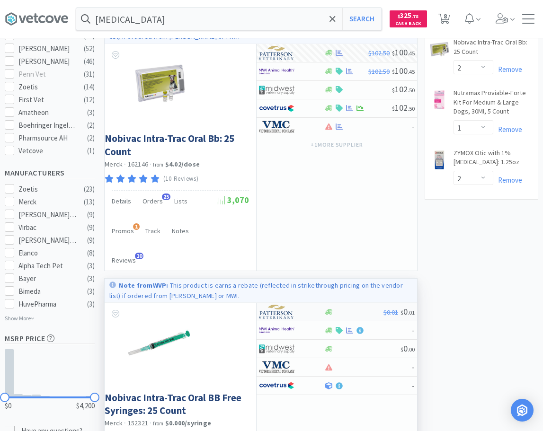
click at [285, 305] on img at bounding box center [276, 312] width 35 height 14
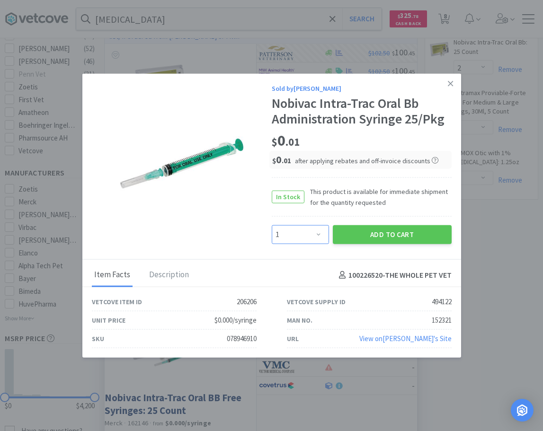
click at [272, 225] on select "Enter Quantity 1 2 3 4 5 6 7 8 9 10 11 12 13 14 15 16 17 18 19 20 Enter Quantity" at bounding box center [300, 234] width 57 height 19
select select "2"
click option "2" at bounding box center [0, 0] width 0 height 0
click at [387, 236] on button "Add to Cart" at bounding box center [392, 234] width 119 height 19
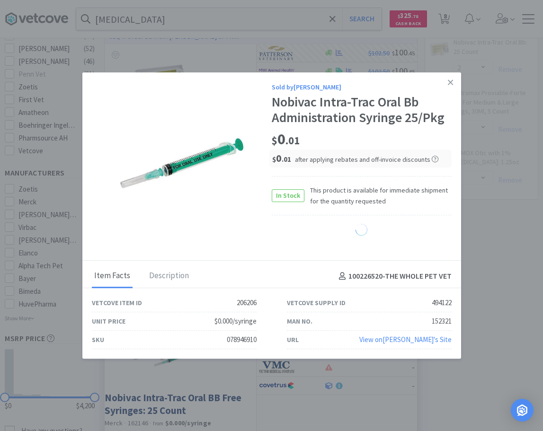
select select "2"
select select "1"
select select "2"
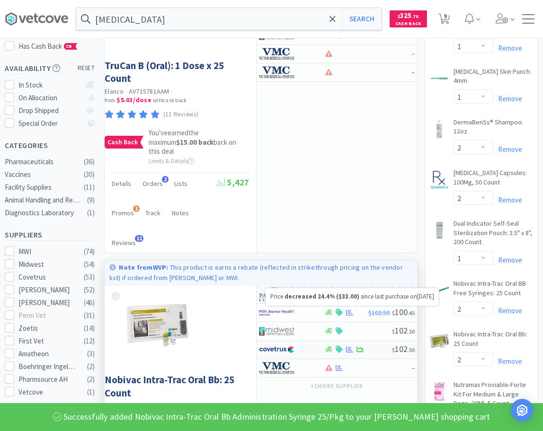
scroll to position [0, 0]
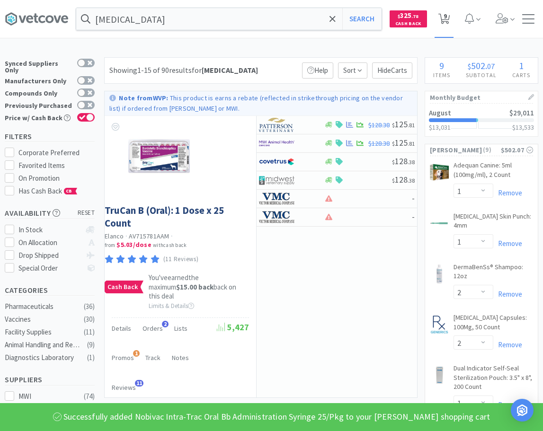
click at [453, 18] on span "9" at bounding box center [443, 19] width 19 height 38
select select "1"
select select "2"
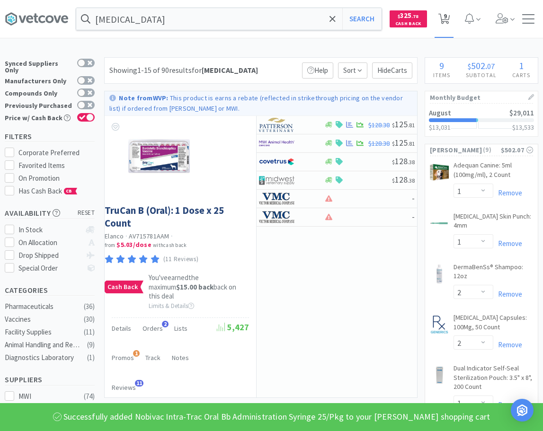
select select "1"
select select "2"
select select "1"
select select "2"
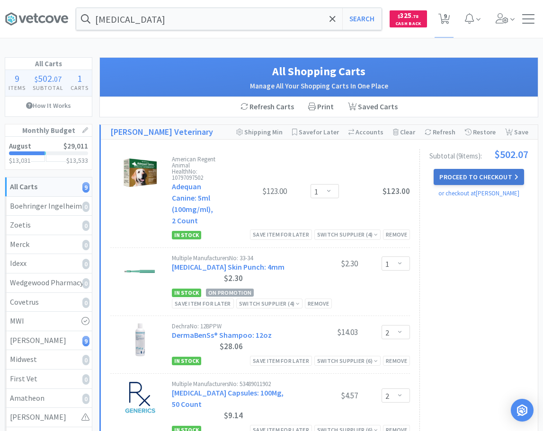
click at [465, 174] on button "Proceed to Checkout" at bounding box center [478, 177] width 90 height 16
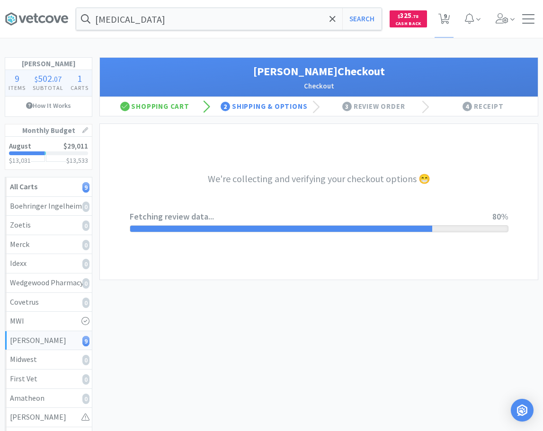
select select "1"
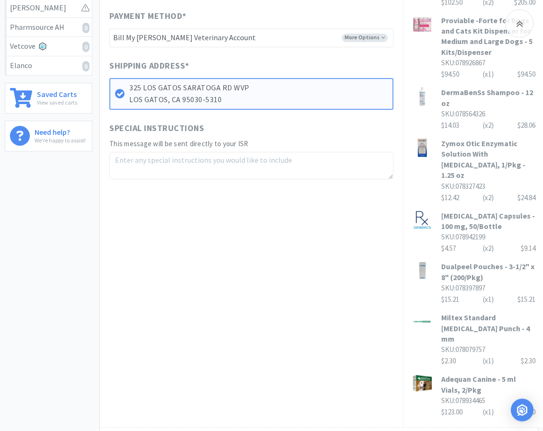
scroll to position [434, 0]
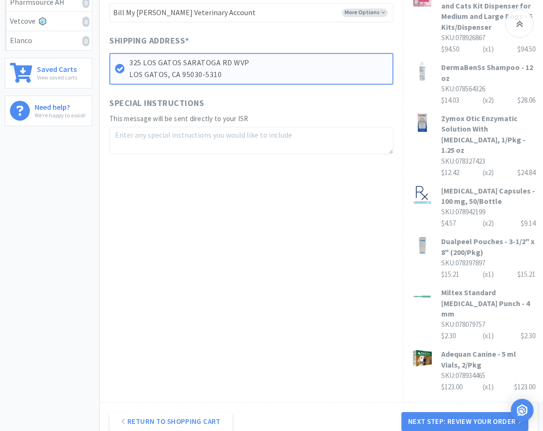
click at [191, 127] on textarea at bounding box center [251, 140] width 284 height 27
paste textarea "Please send invoice to [EMAIL_ADDRESS][DOMAIN_NAME]"
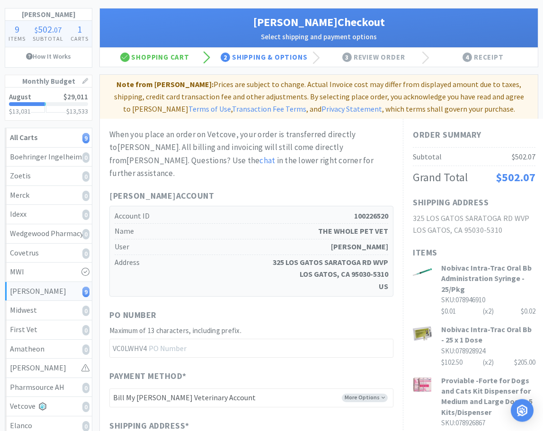
scroll to position [48, 0]
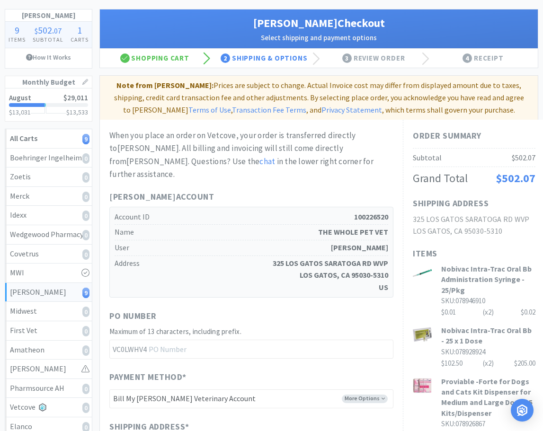
type textarea "Please send invoice to [EMAIL_ADDRESS][DOMAIN_NAME]"
click at [182, 342] on input "text" at bounding box center [251, 349] width 284 height 19
type input "25081502"
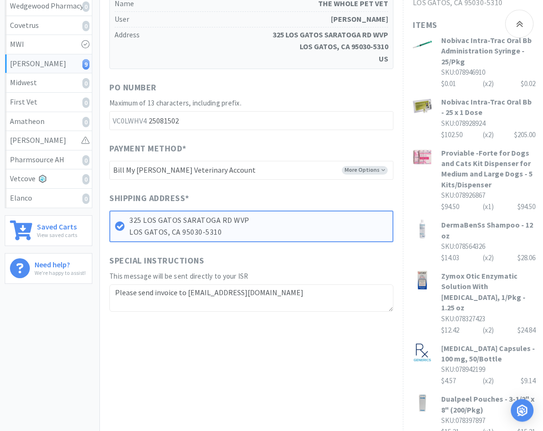
scroll to position [338, 0]
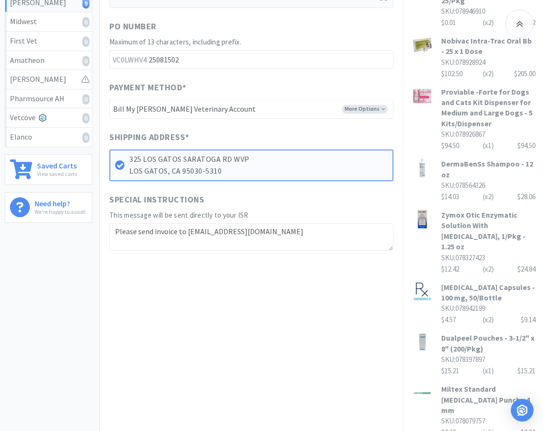
click at [295, 272] on div "When you place an order on Vetcove, your order is transferred directly to [PERS…" at bounding box center [251, 164] width 303 height 668
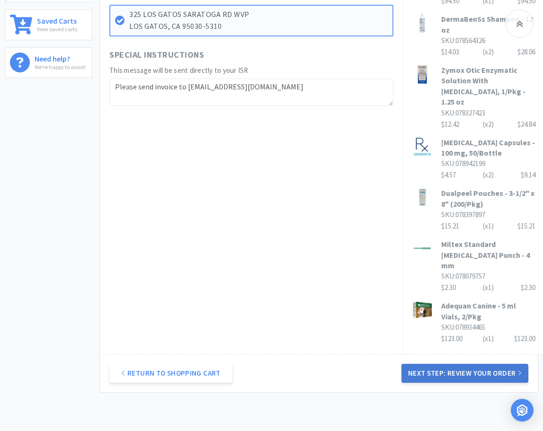
click at [455, 364] on button "Next Step: Review Your Order" at bounding box center [464, 373] width 127 height 19
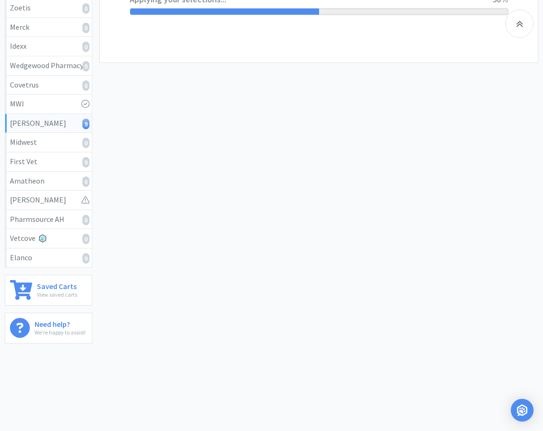
scroll to position [0, 0]
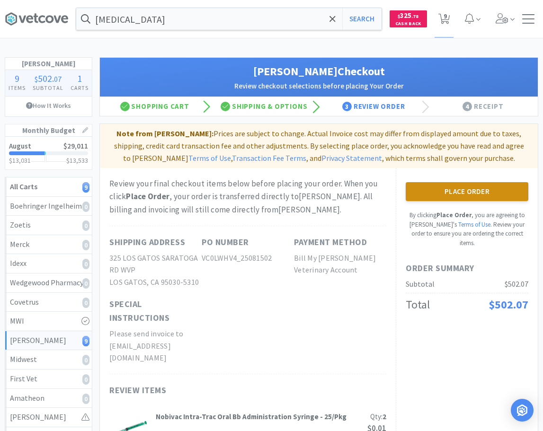
click at [461, 190] on button "Place Order" at bounding box center [466, 191] width 123 height 19
